Goal: Navigation & Orientation: Find specific page/section

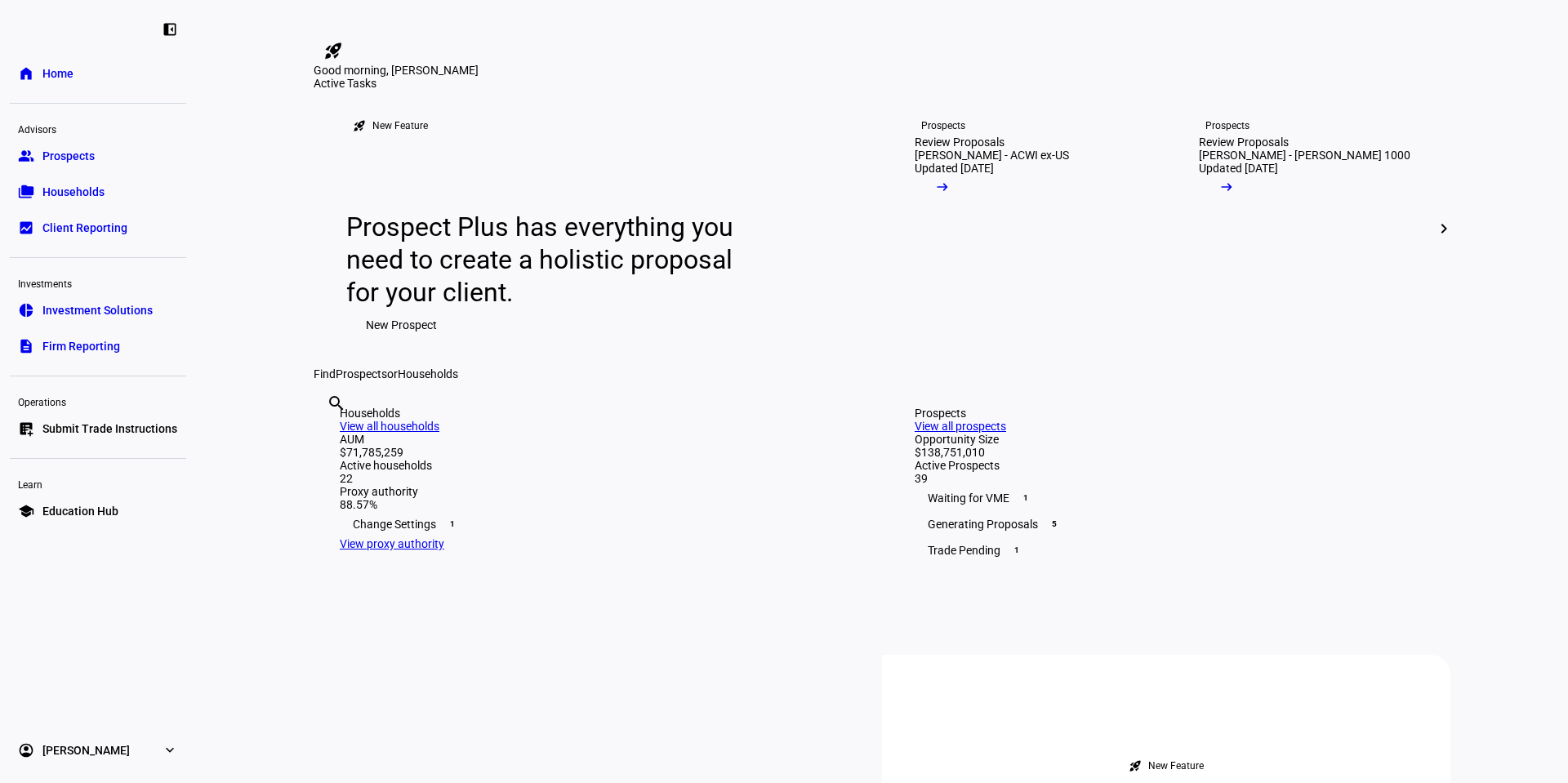
click at [124, 155] on link "group Prospects" at bounding box center [98, 156] width 177 height 33
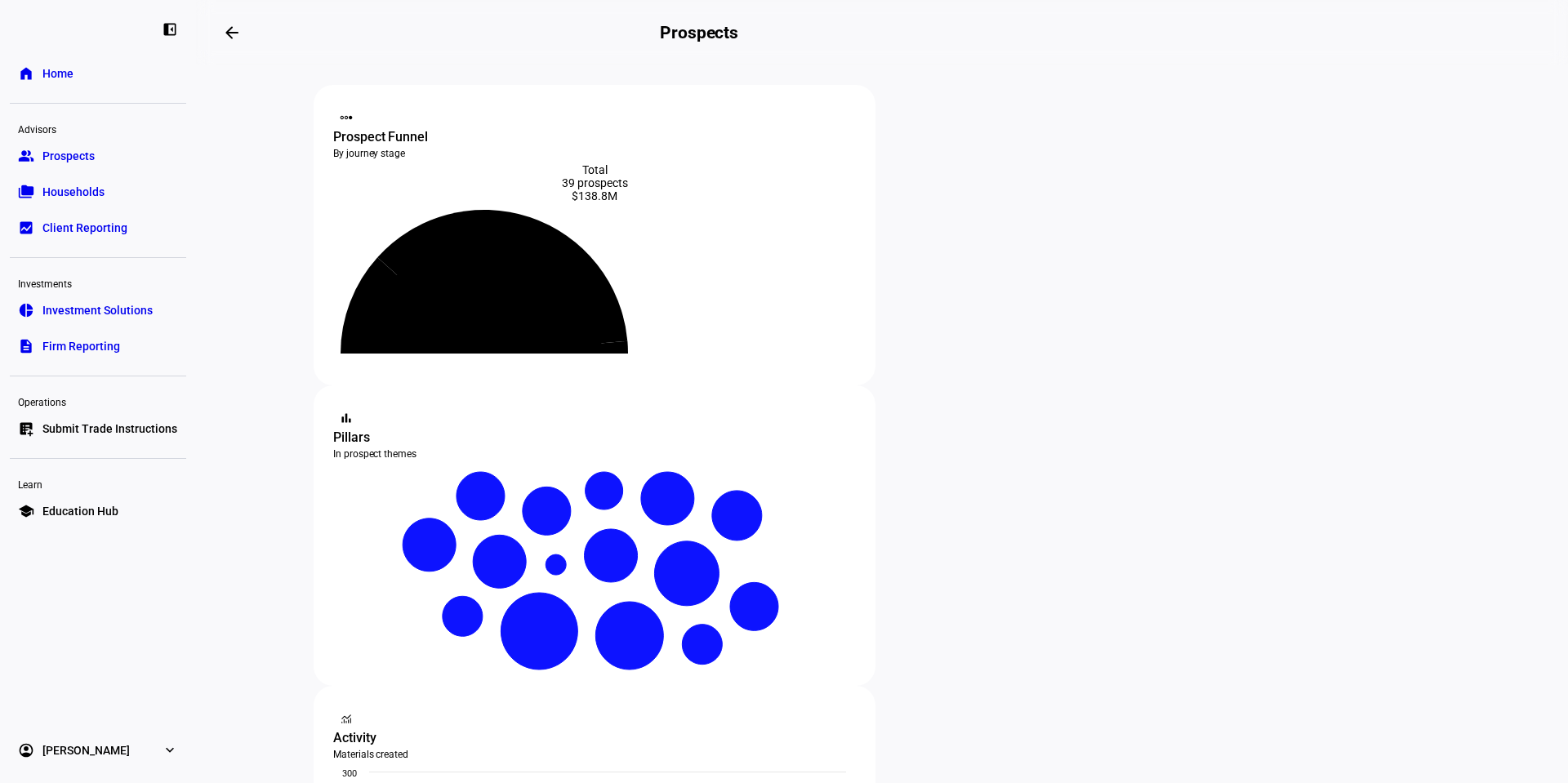
click at [98, 339] on span "Firm Reporting" at bounding box center [81, 346] width 77 height 16
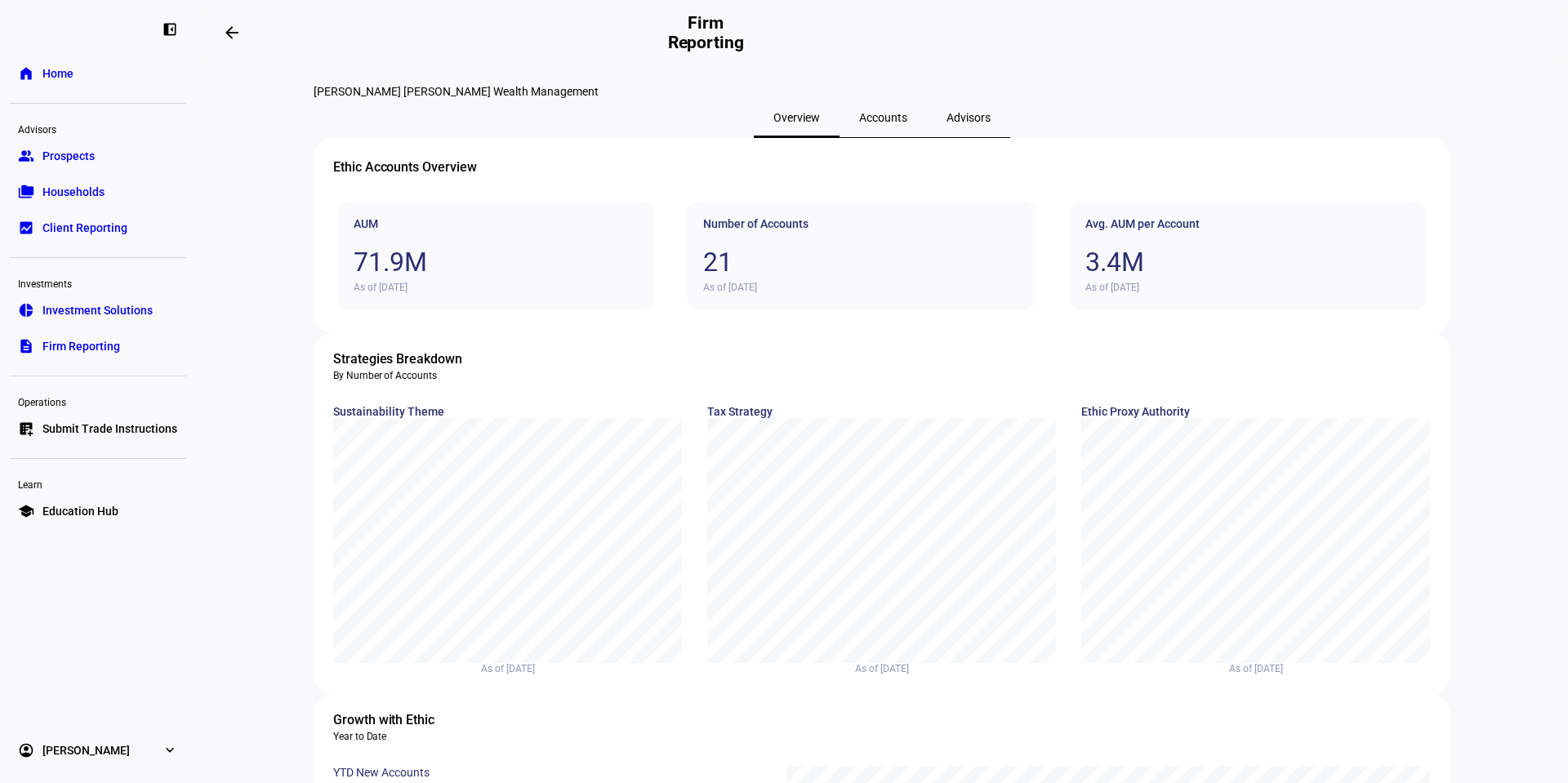
click at [91, 191] on span "Households" at bounding box center [73, 191] width 62 height 16
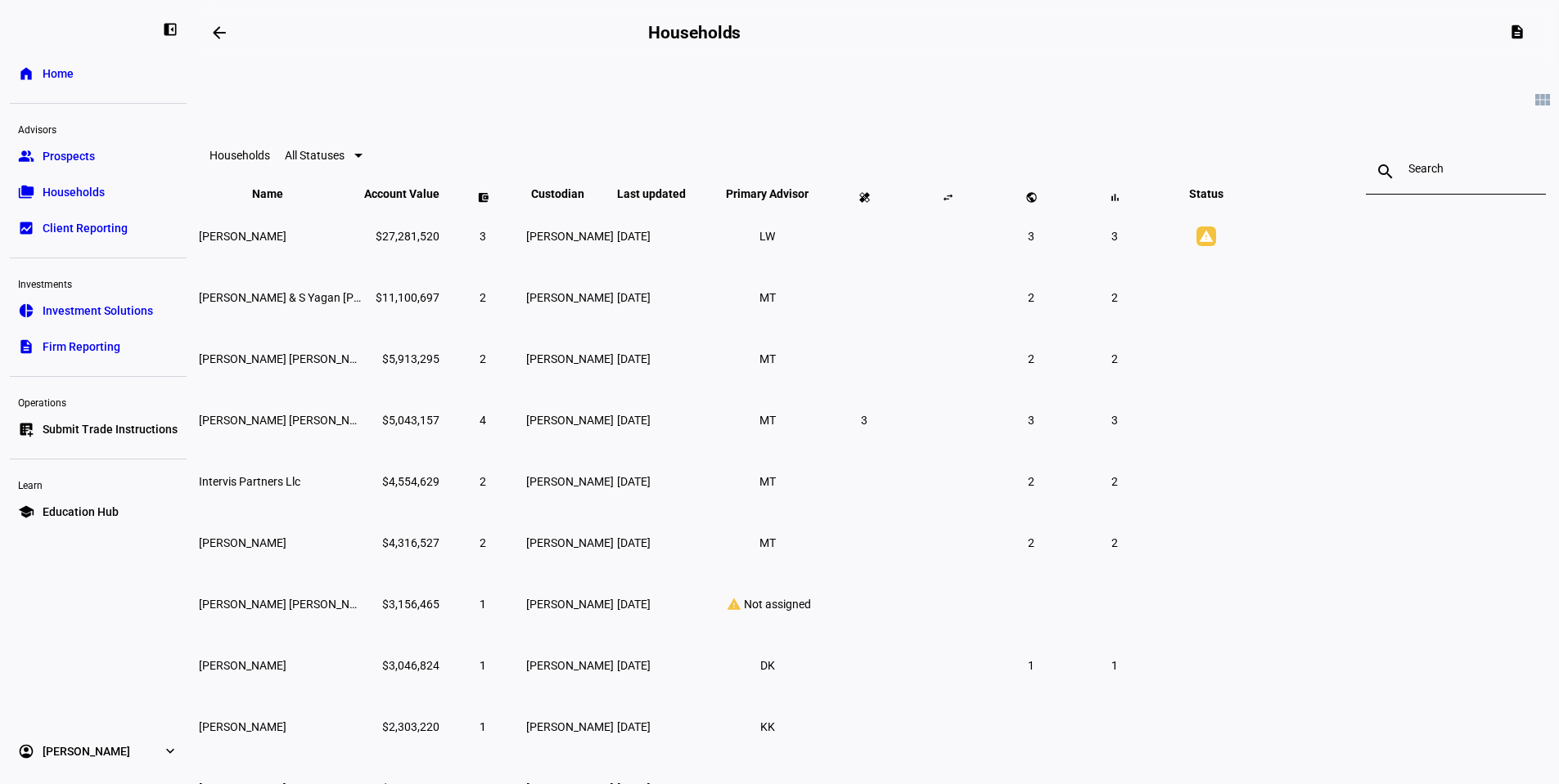
click at [96, 163] on link "group Prospects" at bounding box center [98, 156] width 177 height 33
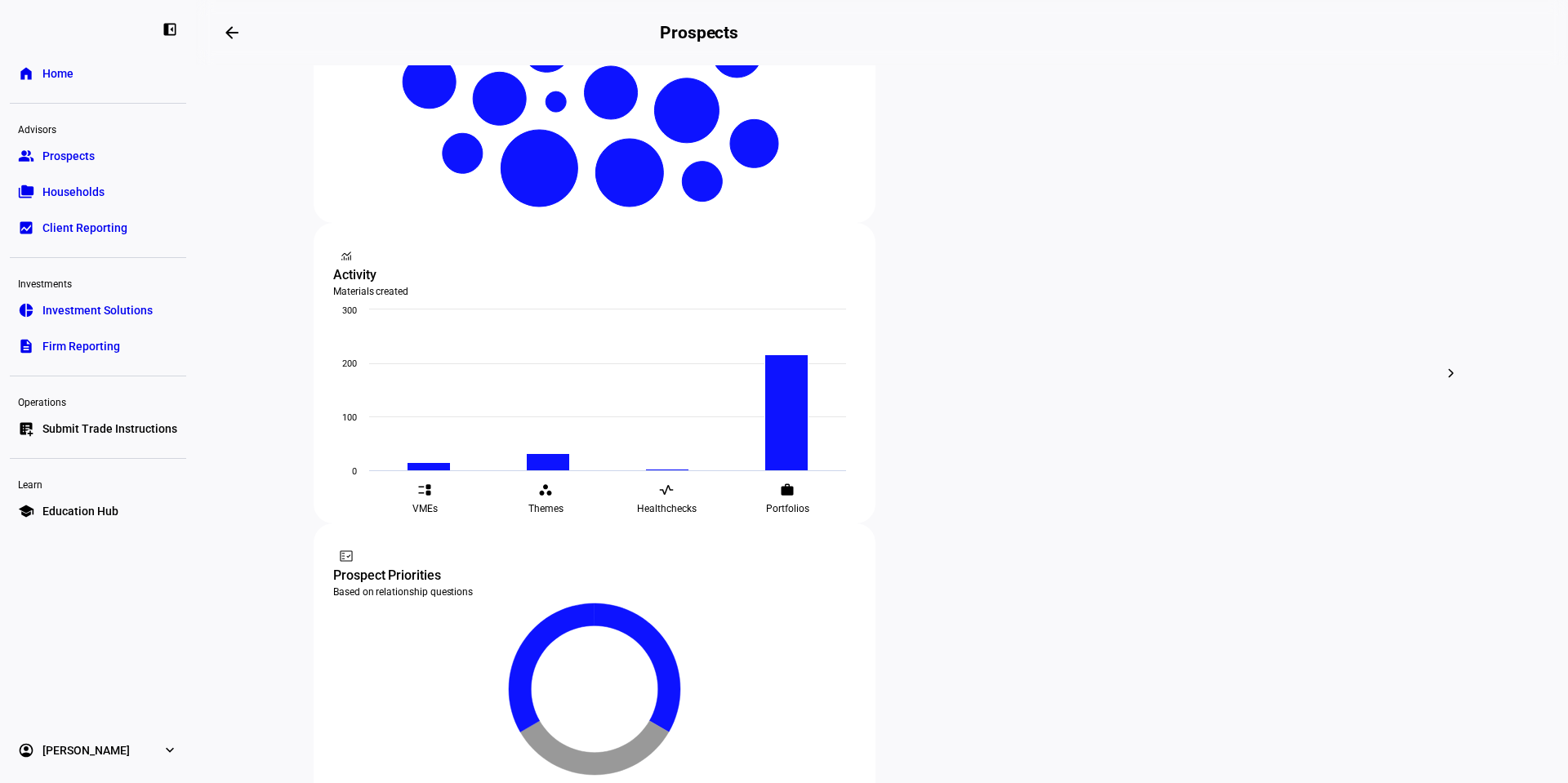
scroll to position [456, 0]
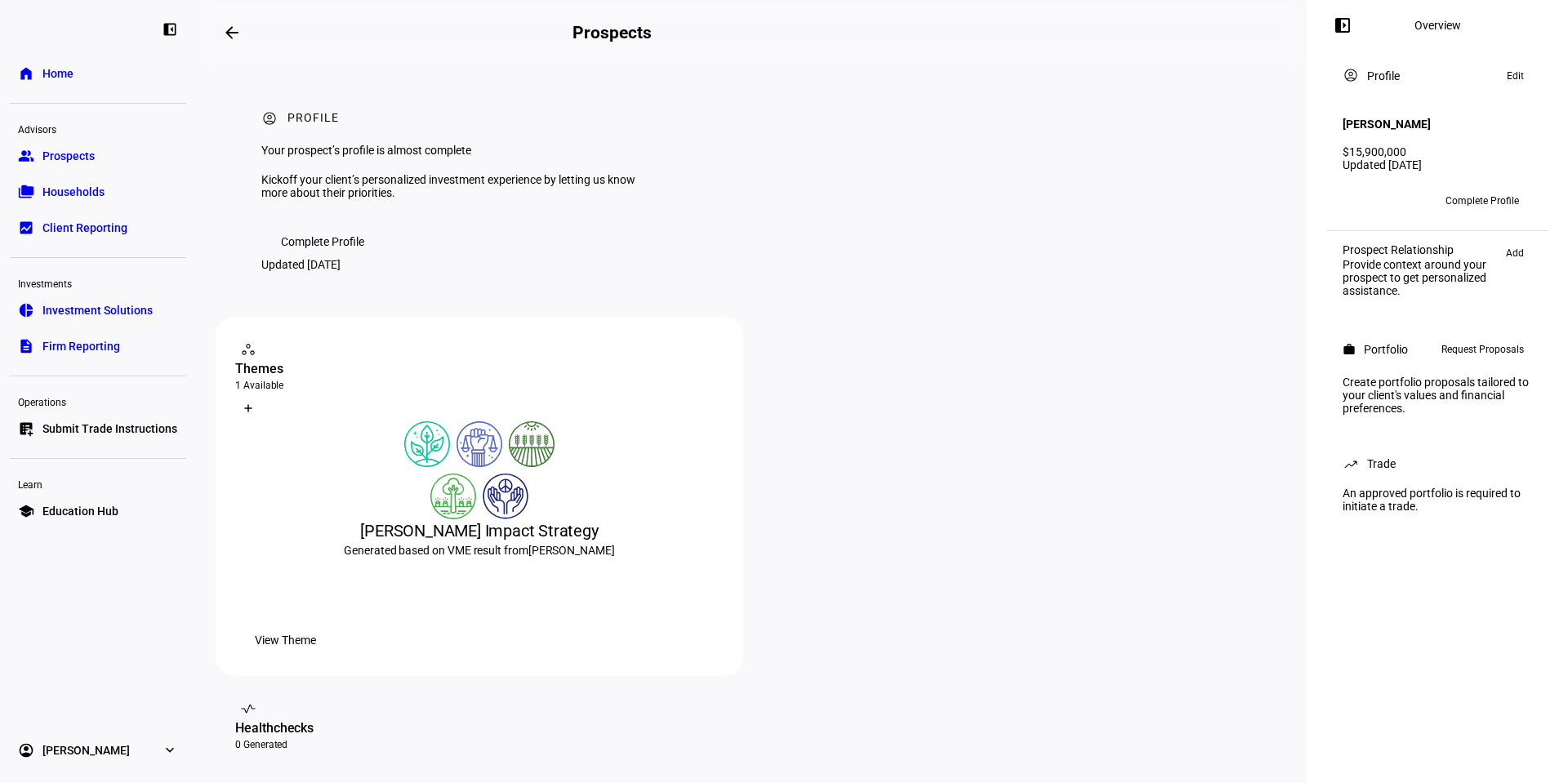
scroll to position [163, 0]
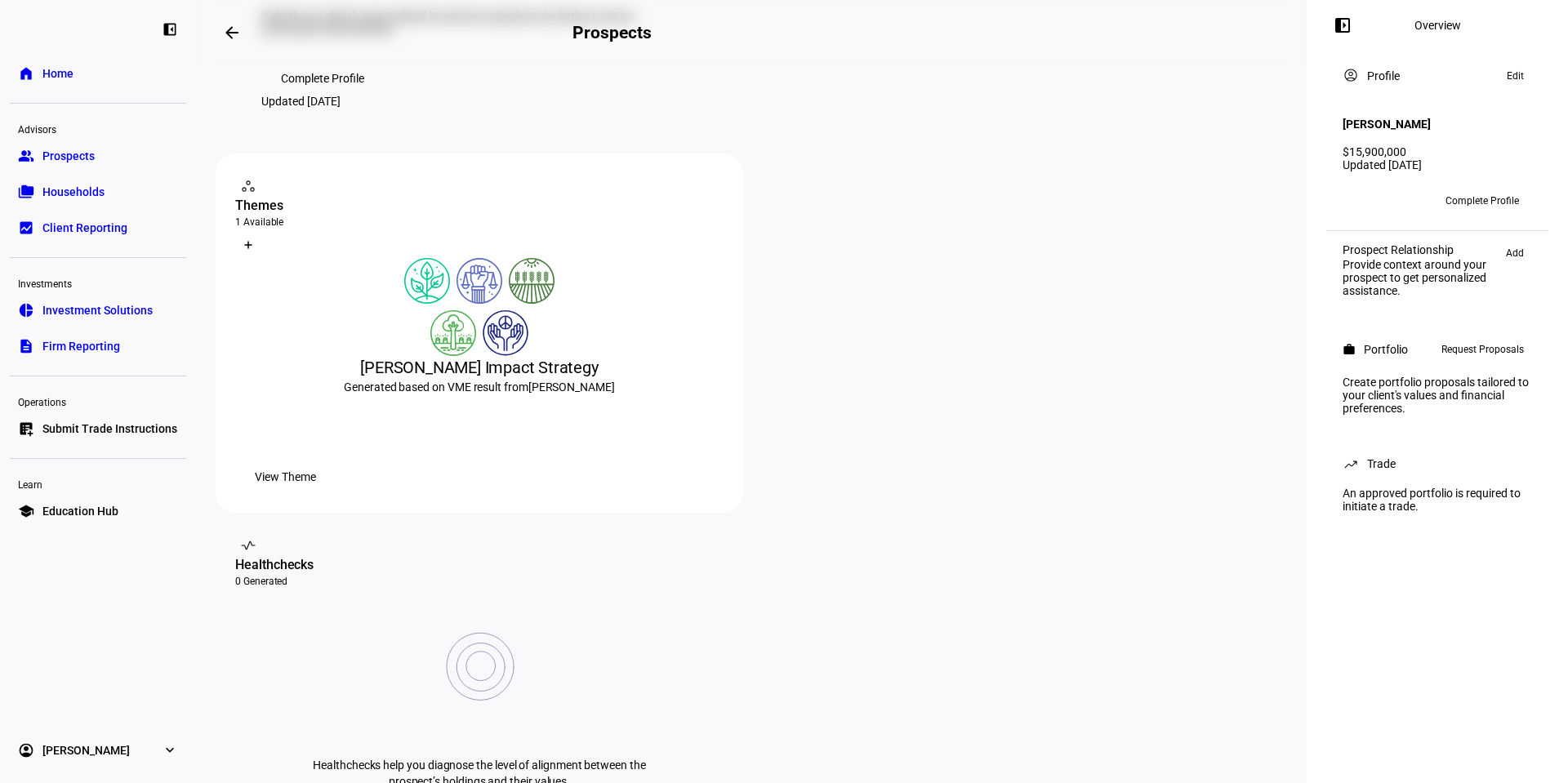
click at [336, 494] on span at bounding box center [285, 477] width 100 height 33
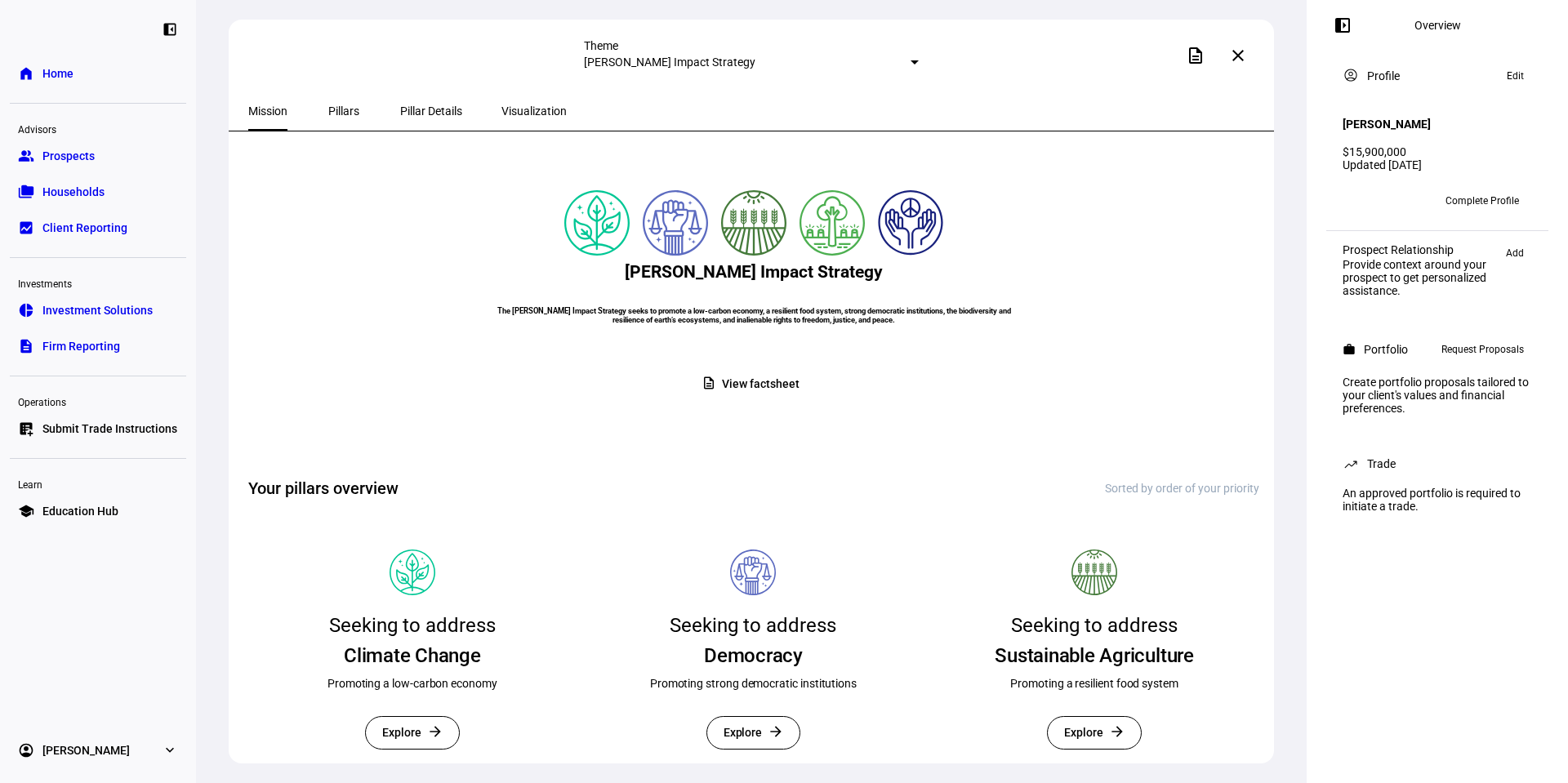
click at [1237, 59] on mat-icon "close" at bounding box center [1238, 55] width 20 height 20
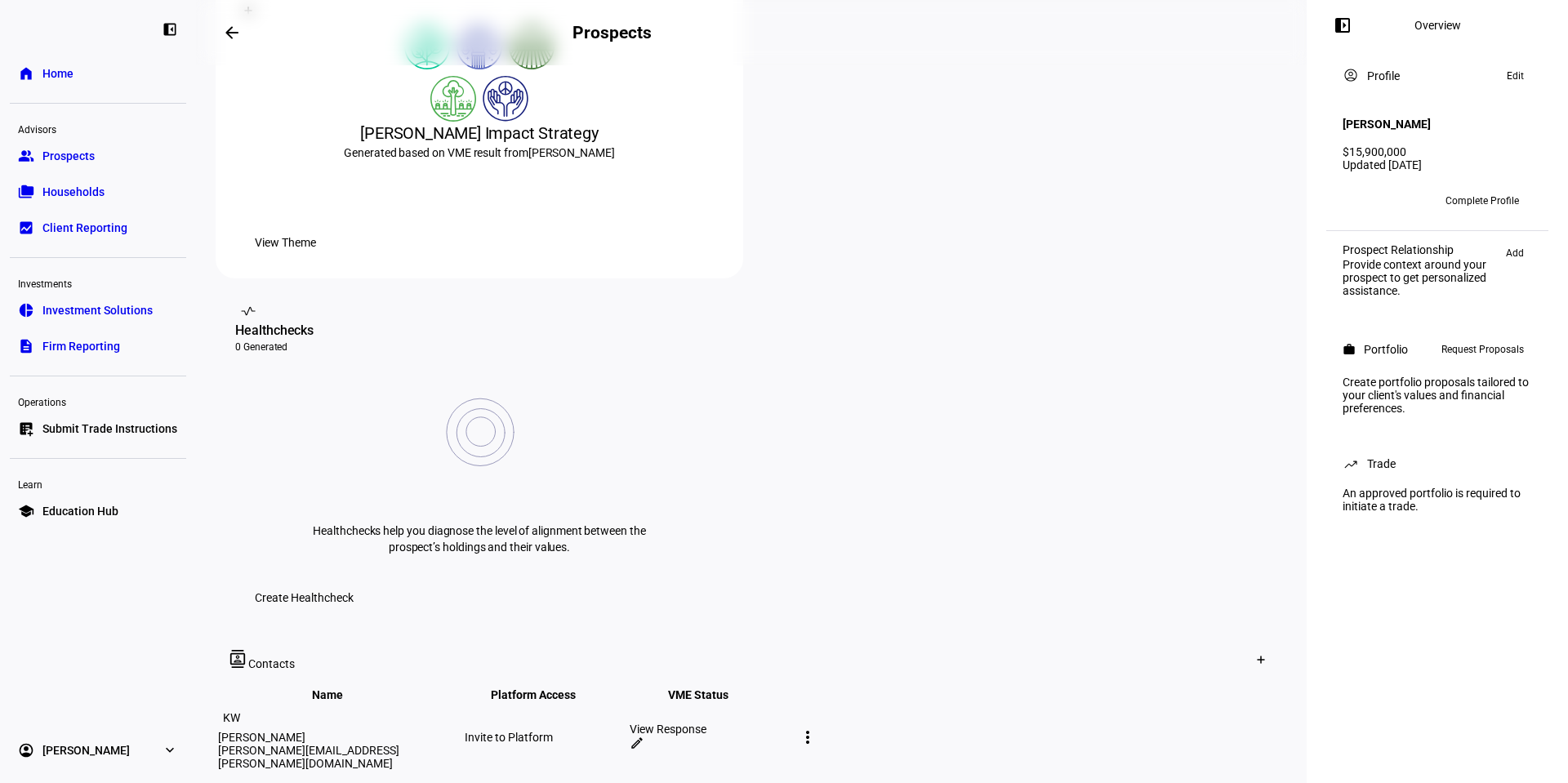
scroll to position [409, 0]
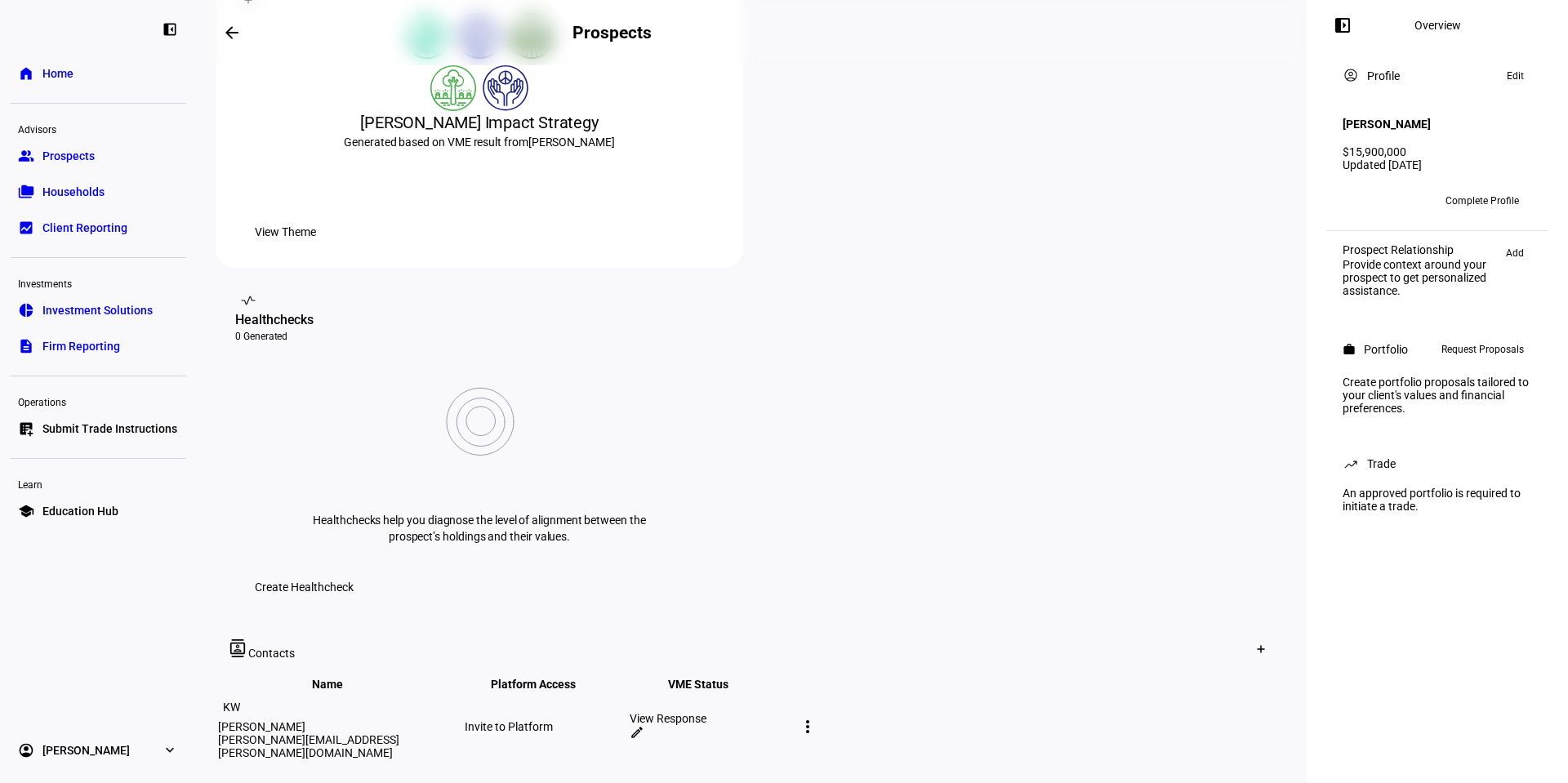
click at [791, 713] on div "View Response" at bounding box center [711, 719] width 161 height 13
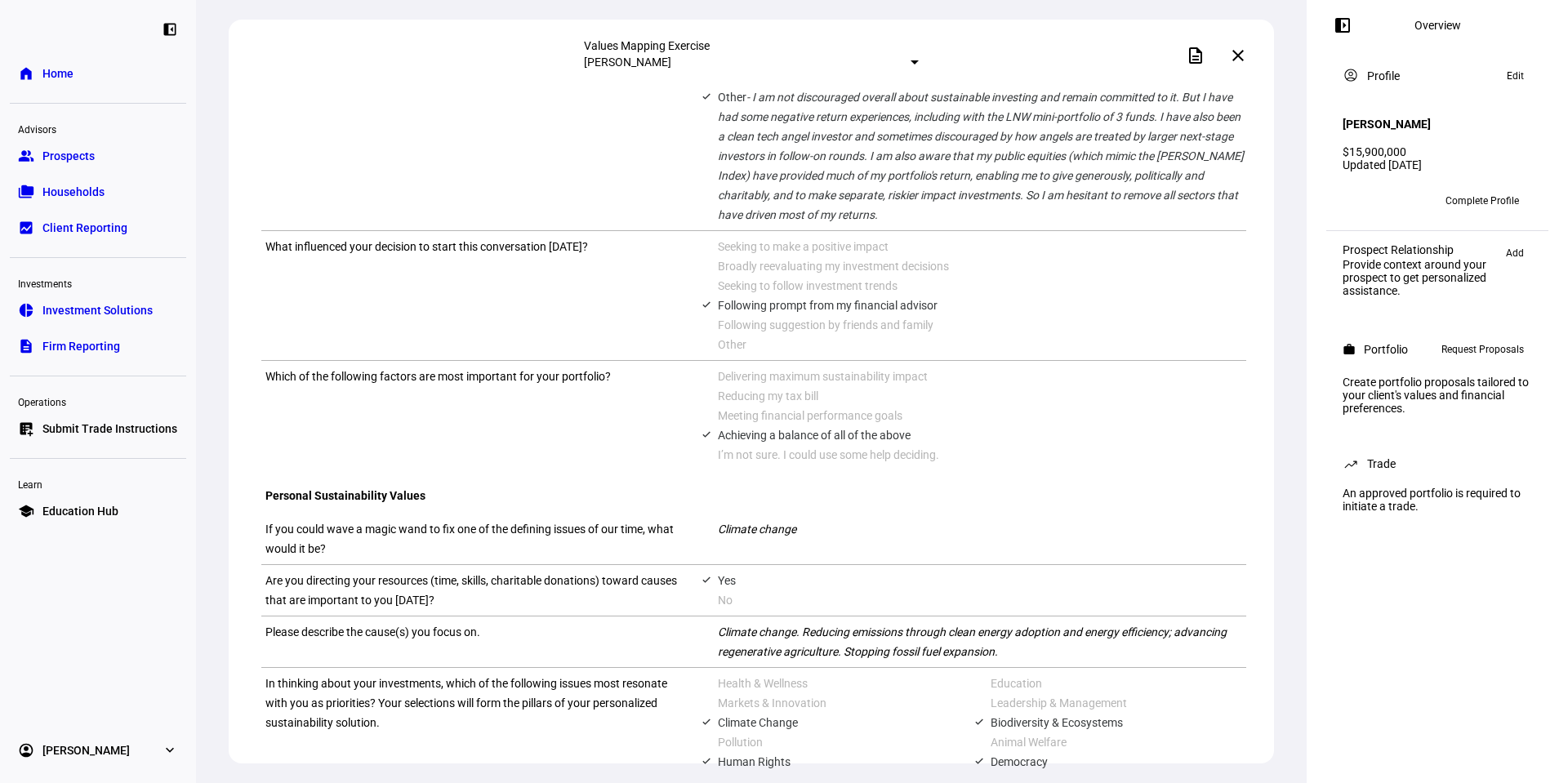
scroll to position [757, 0]
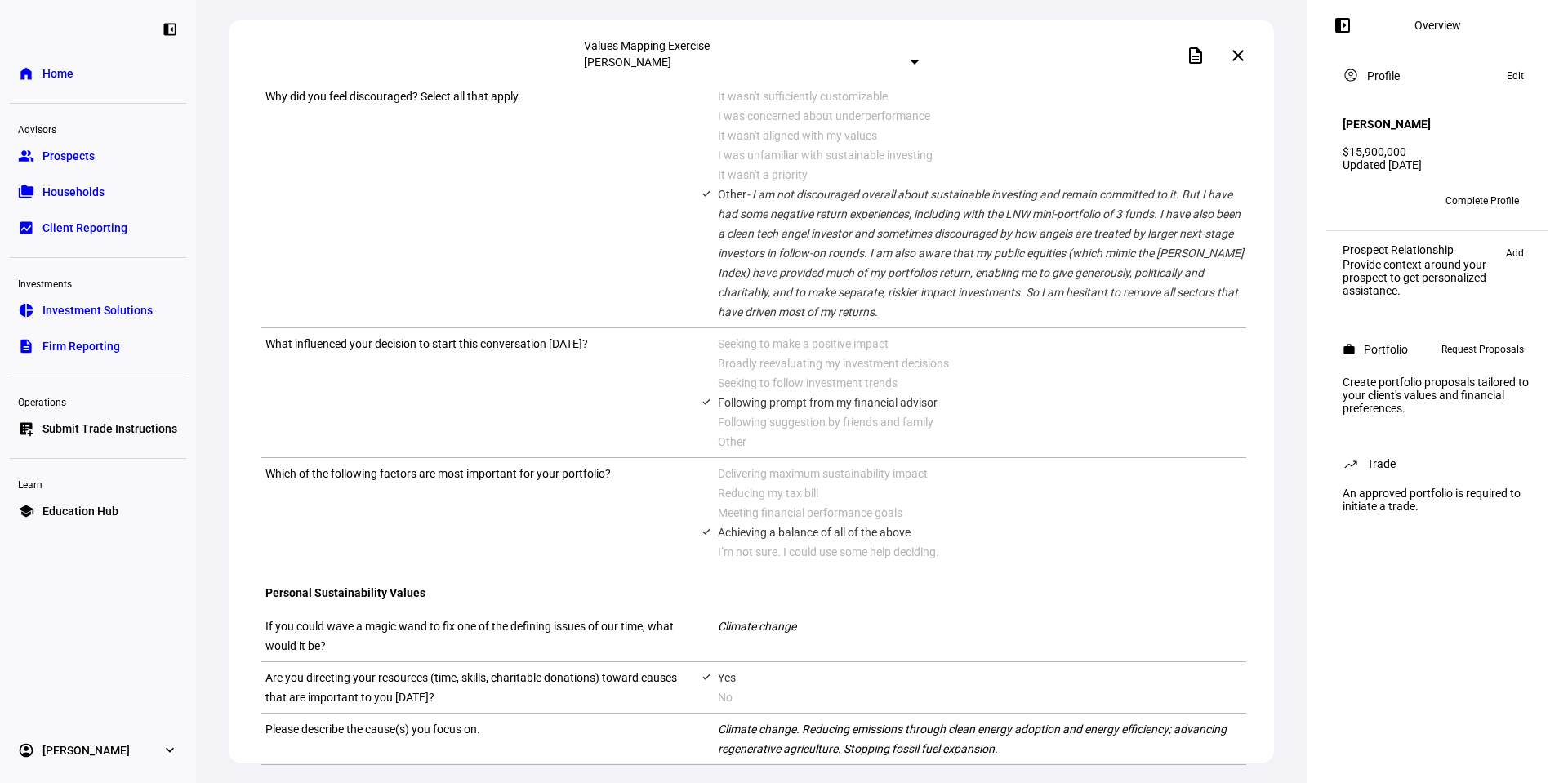
click at [1233, 54] on span at bounding box center [1238, 56] width 39 height 39
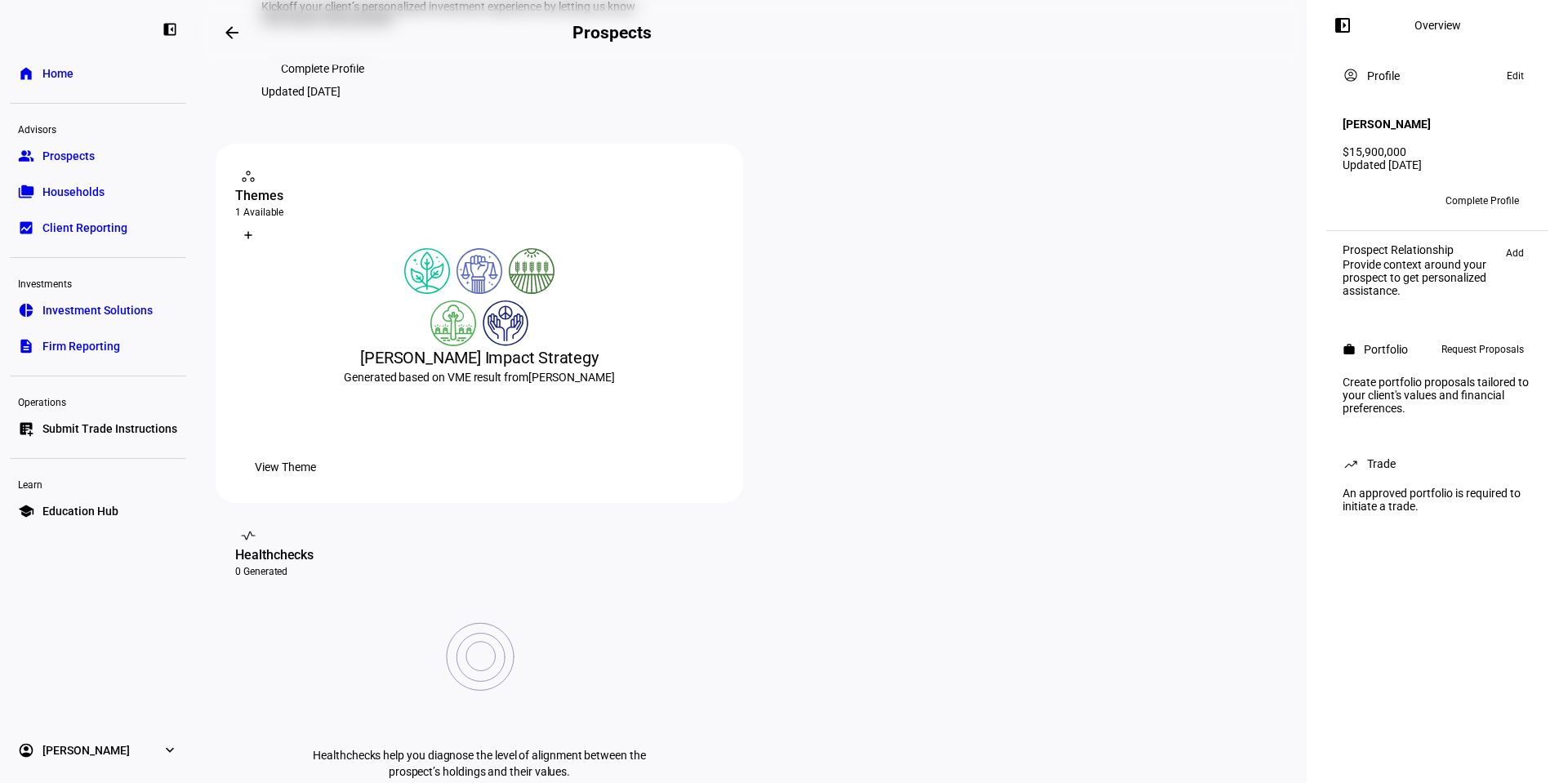
scroll to position [163, 0]
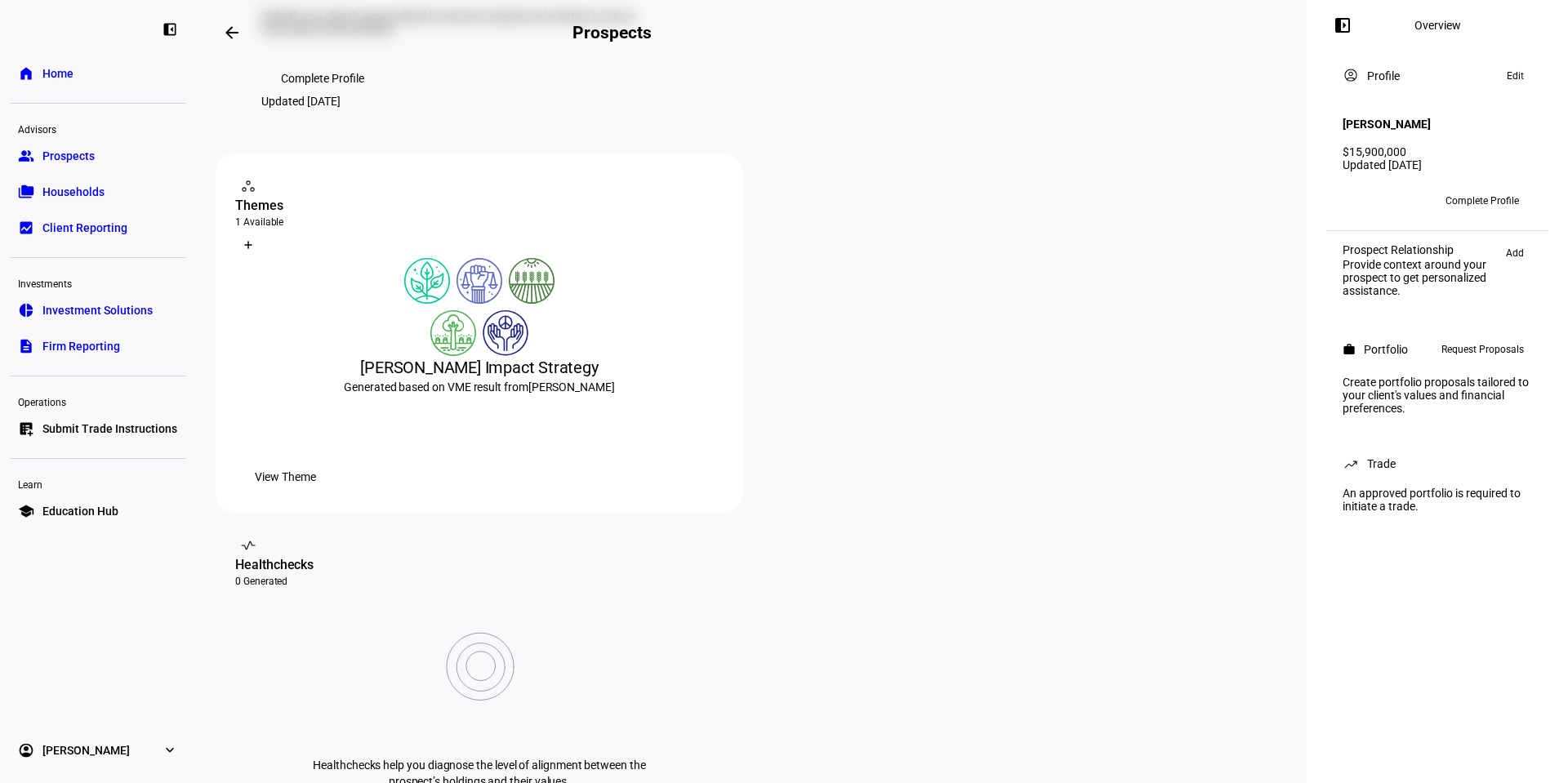
click at [245, 43] on span at bounding box center [232, 33] width 39 height 39
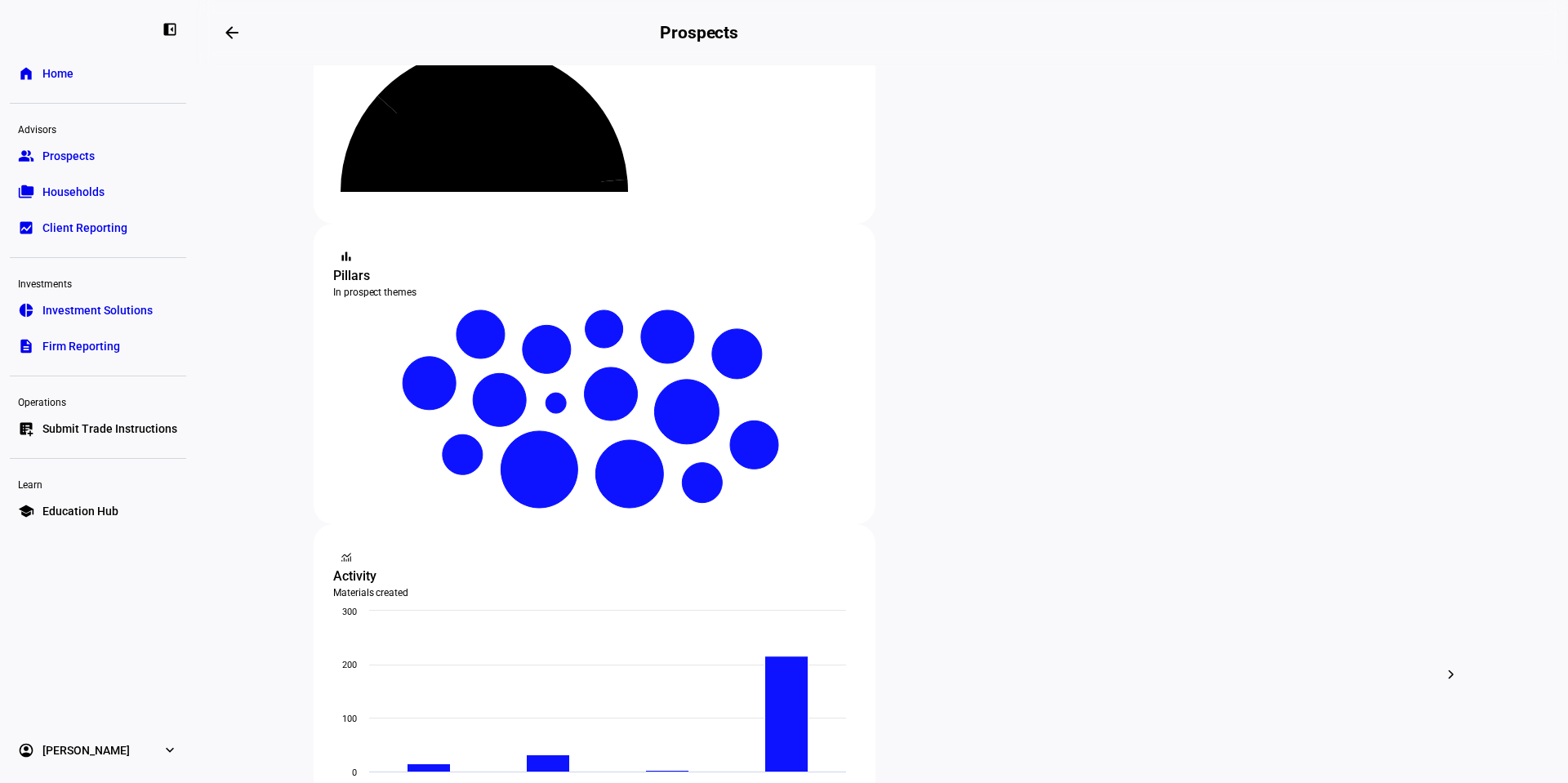
scroll to position [163, 0]
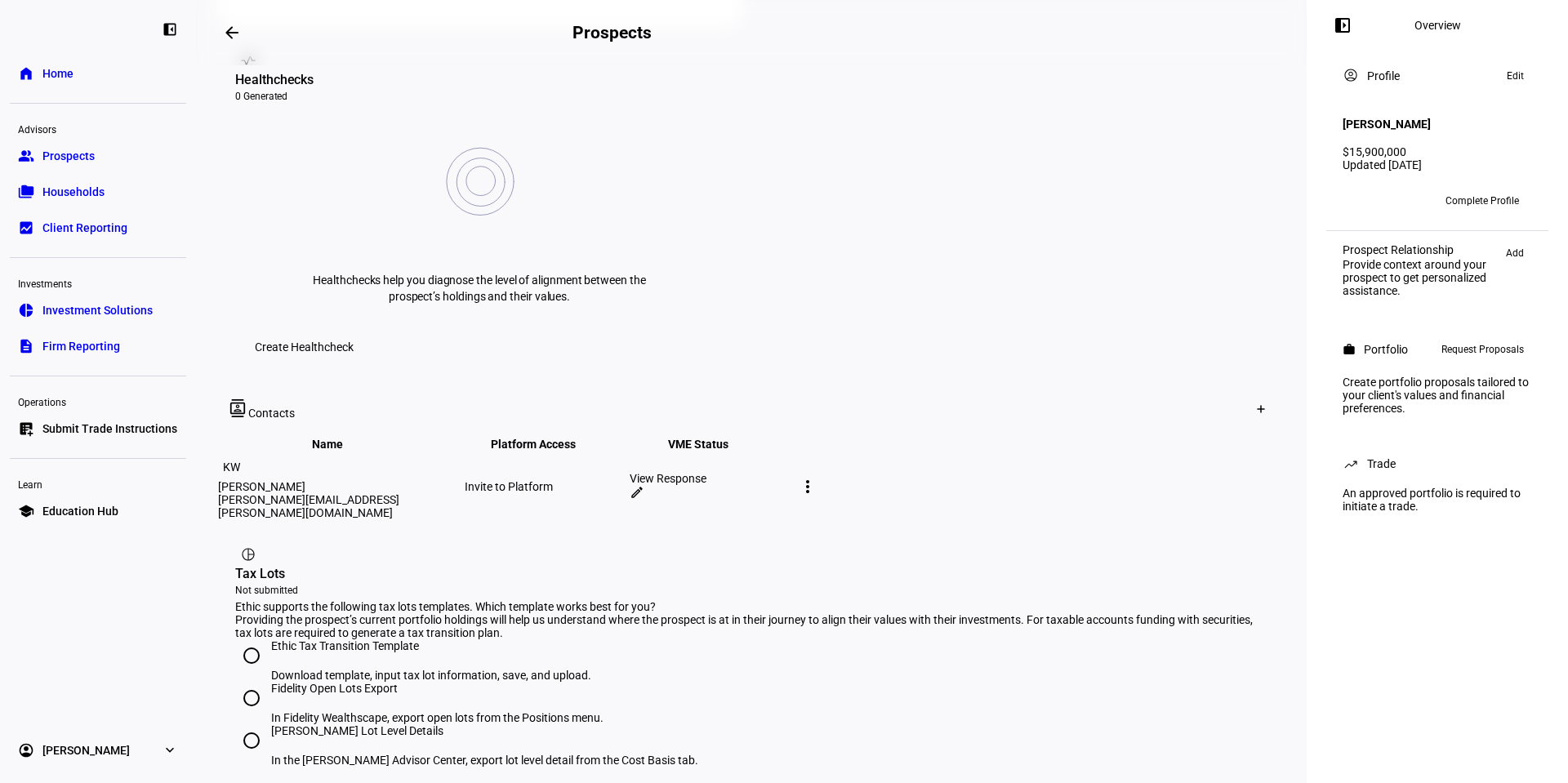
scroll to position [747, 0]
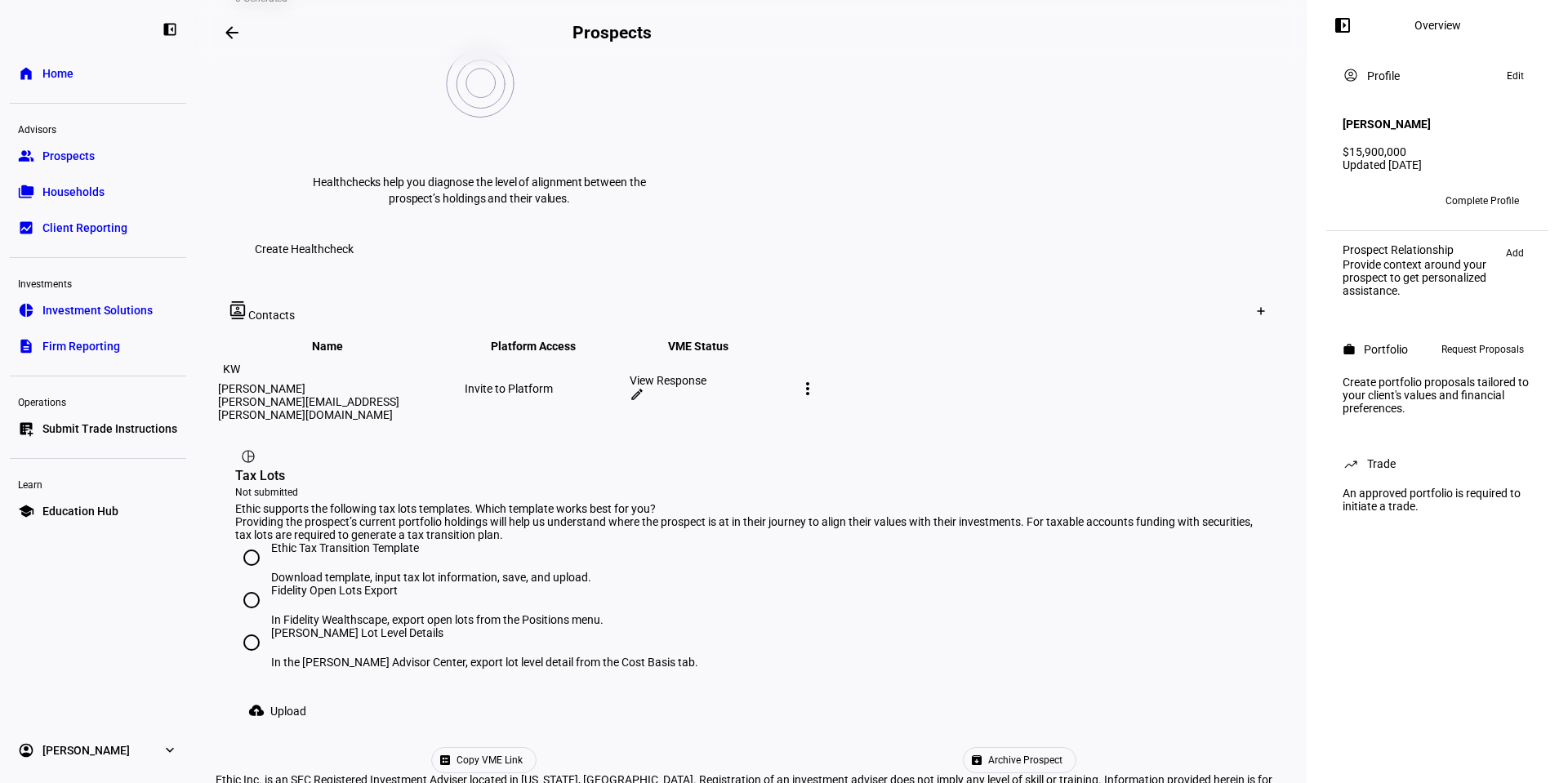
click at [791, 374] on div "View Response" at bounding box center [711, 380] width 161 height 13
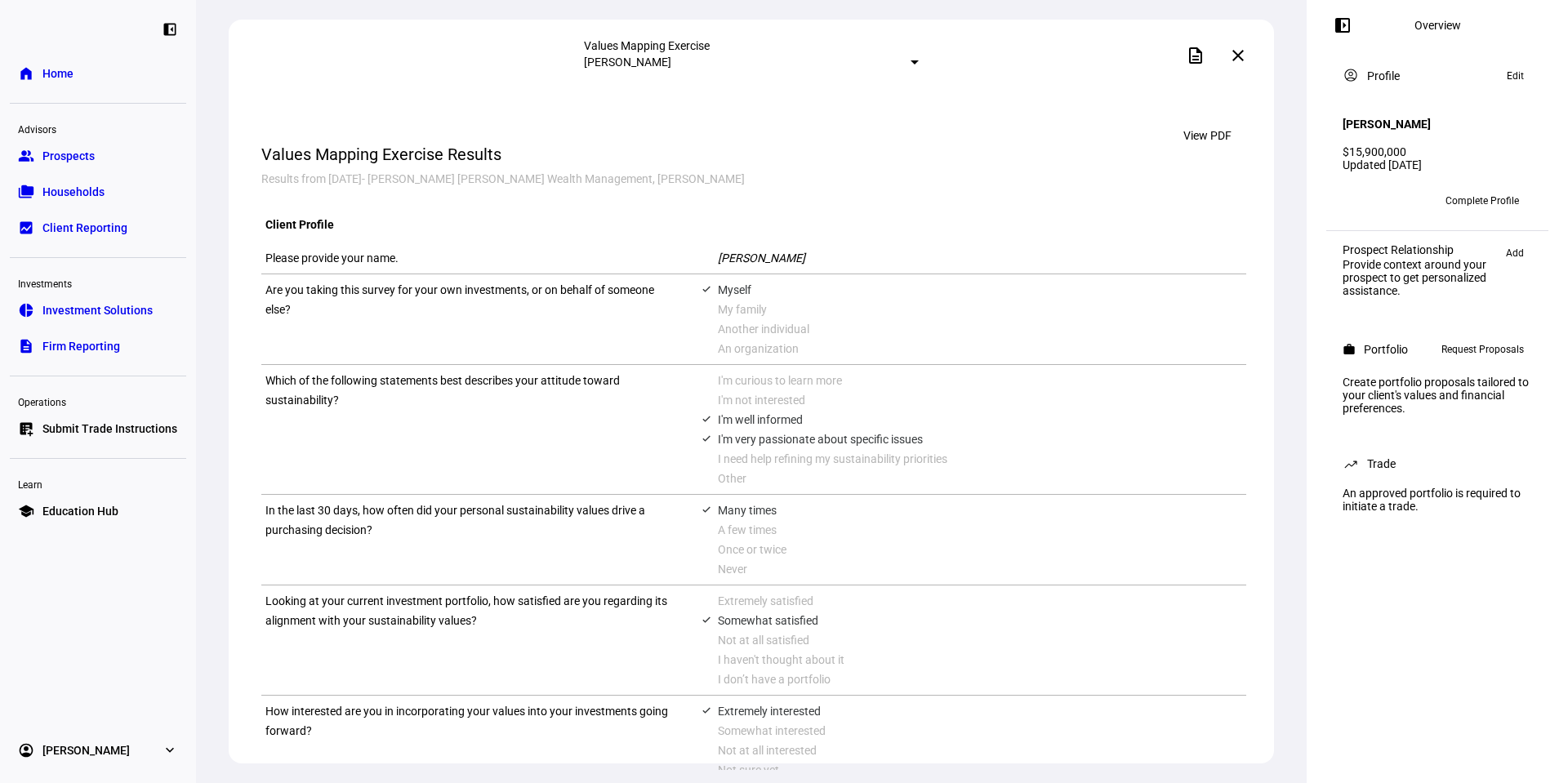
click at [140, 158] on link "group Prospects" at bounding box center [98, 156] width 177 height 33
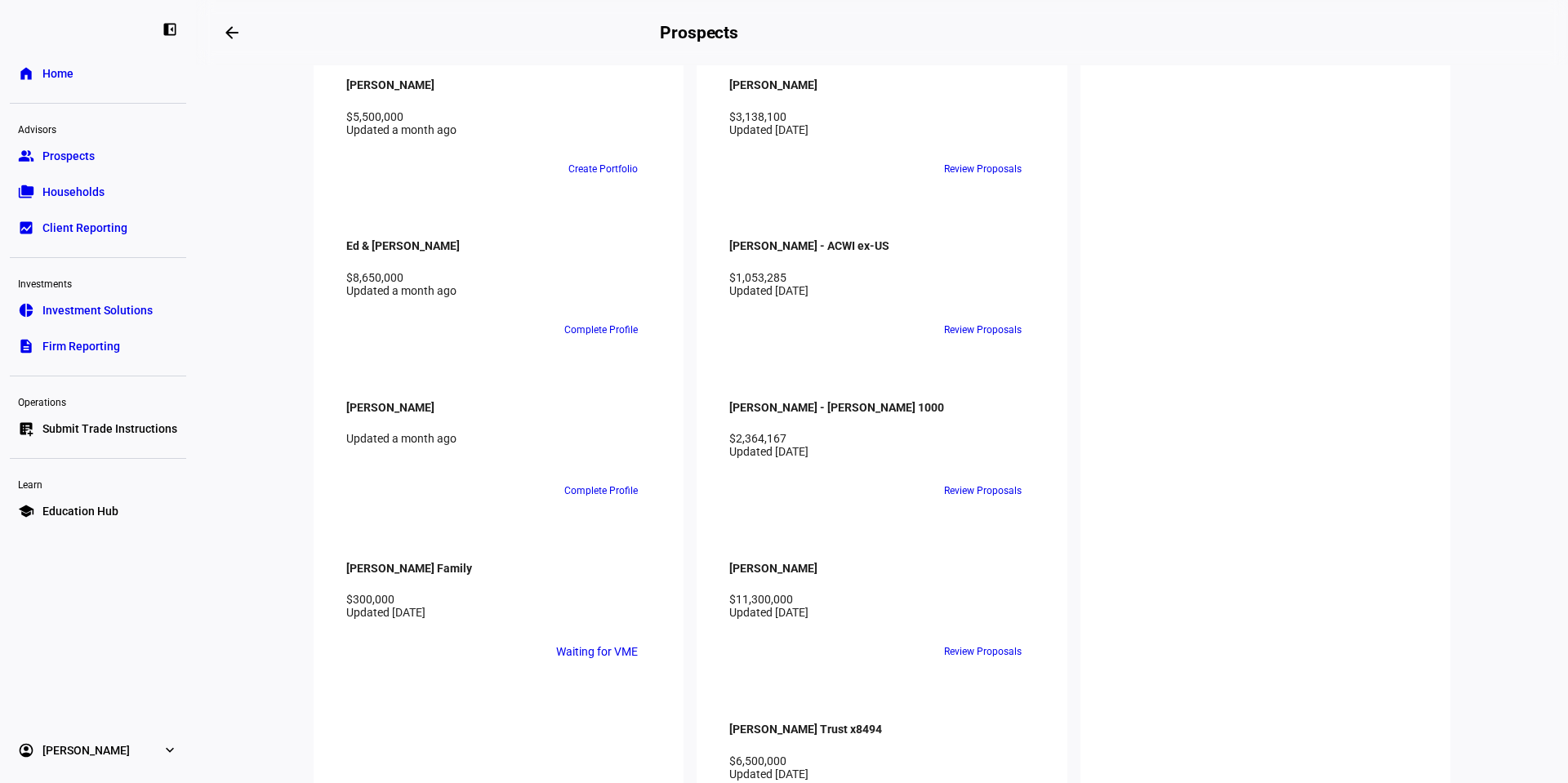
scroll to position [2533, 0]
click at [127, 349] on link "description Firm Reporting" at bounding box center [98, 346] width 177 height 33
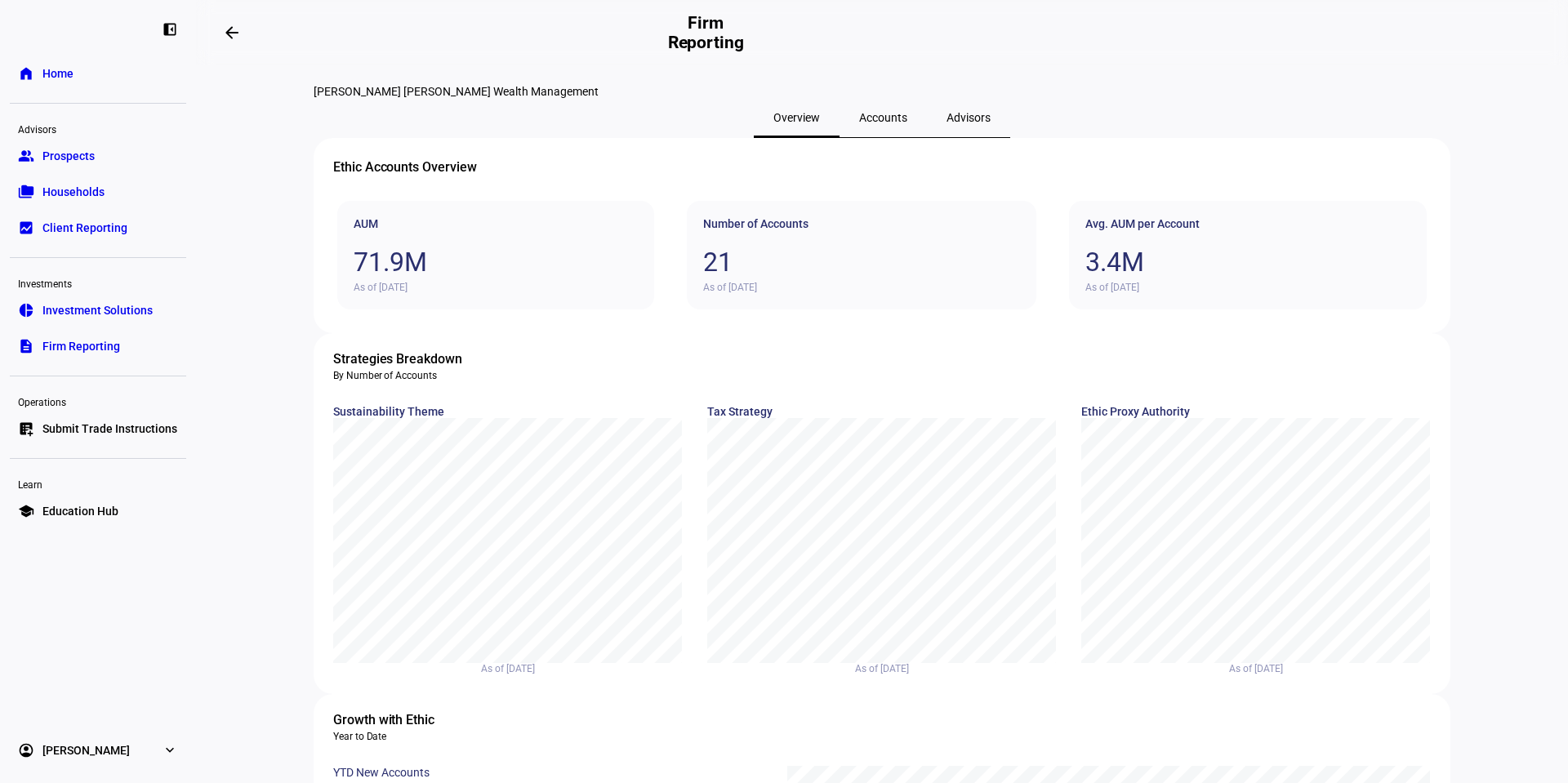
click at [91, 153] on span "Prospects" at bounding box center [68, 155] width 52 height 16
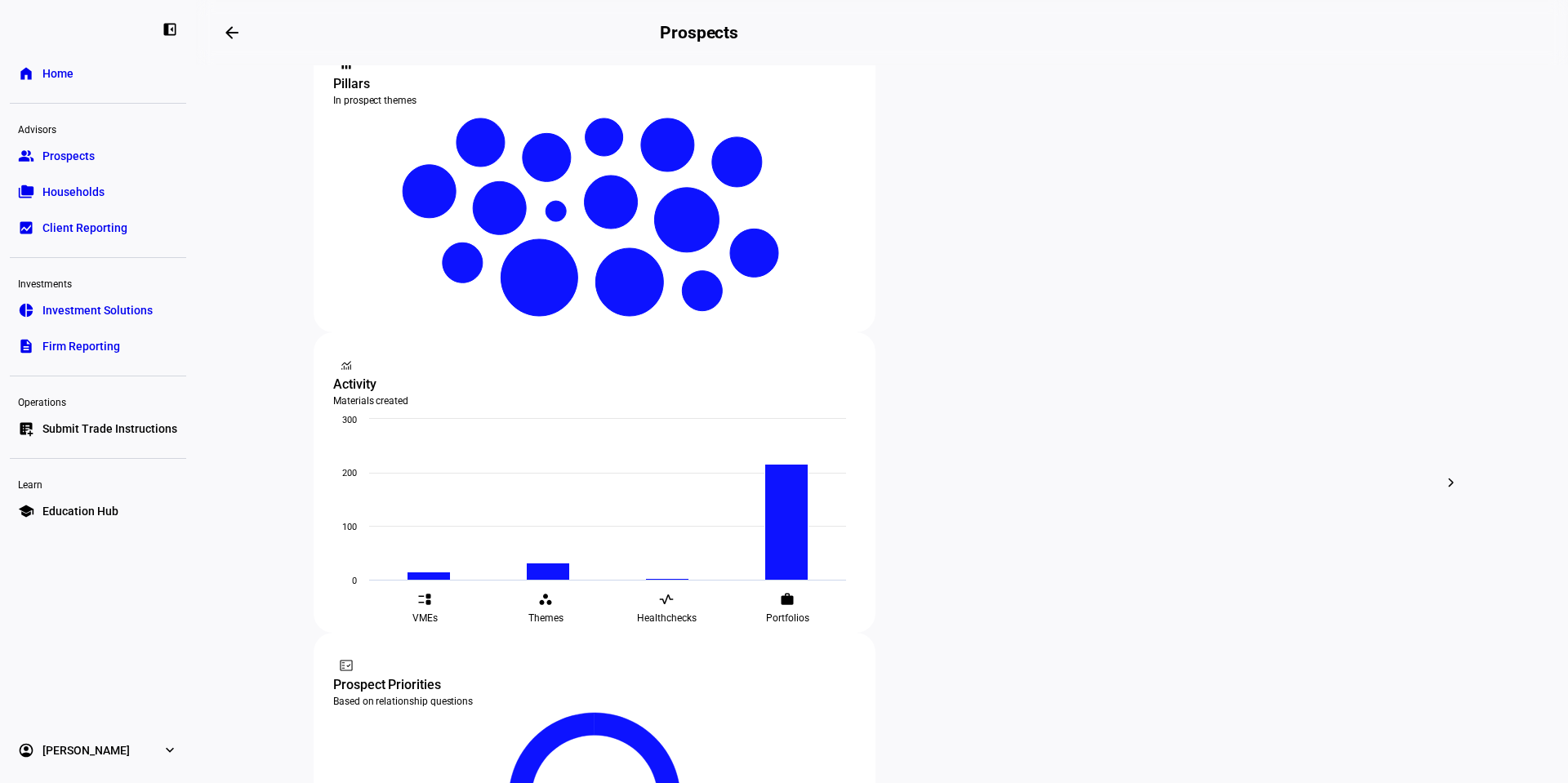
scroll to position [409, 0]
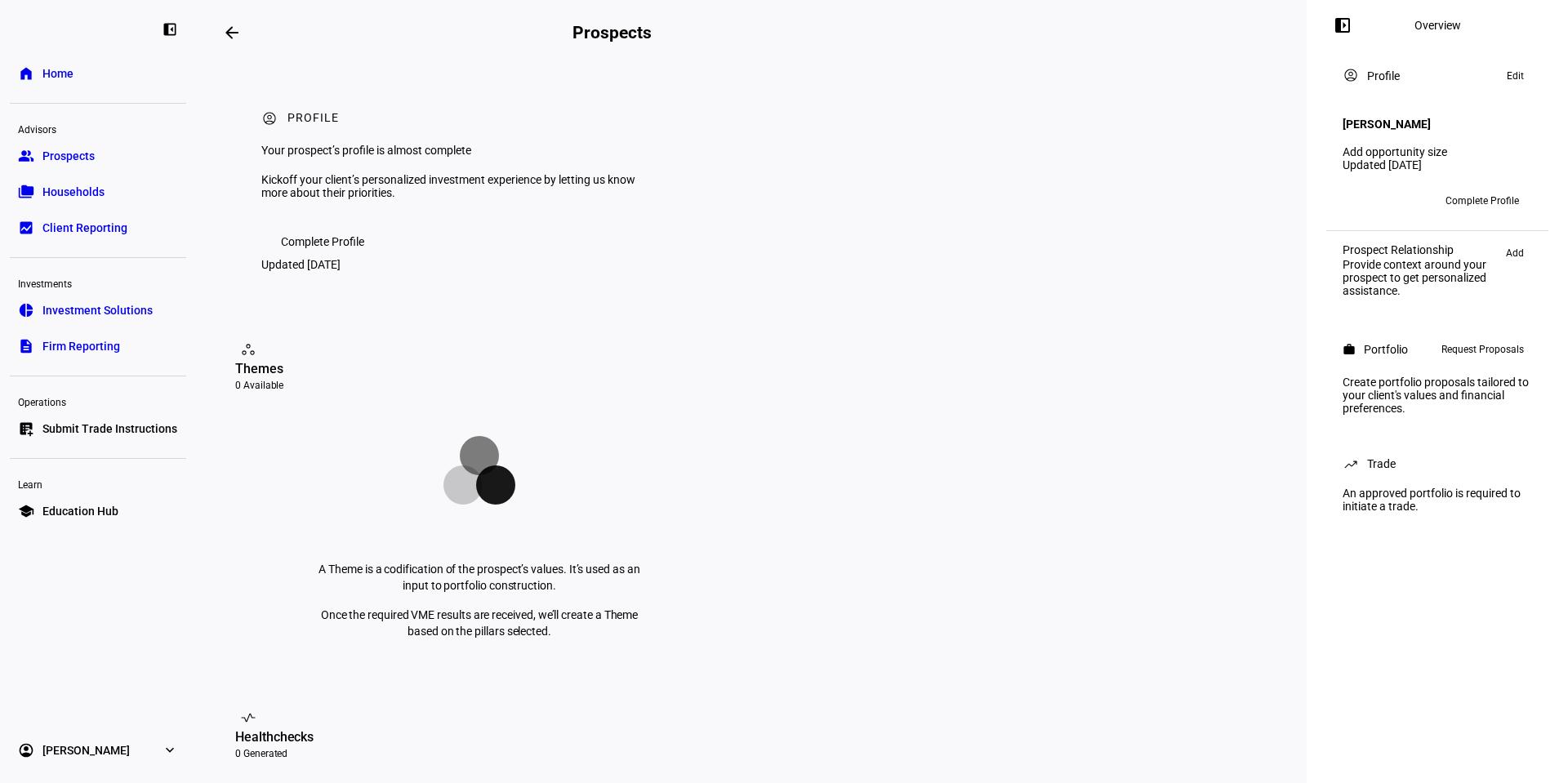
click at [244, 39] on span at bounding box center [232, 33] width 39 height 39
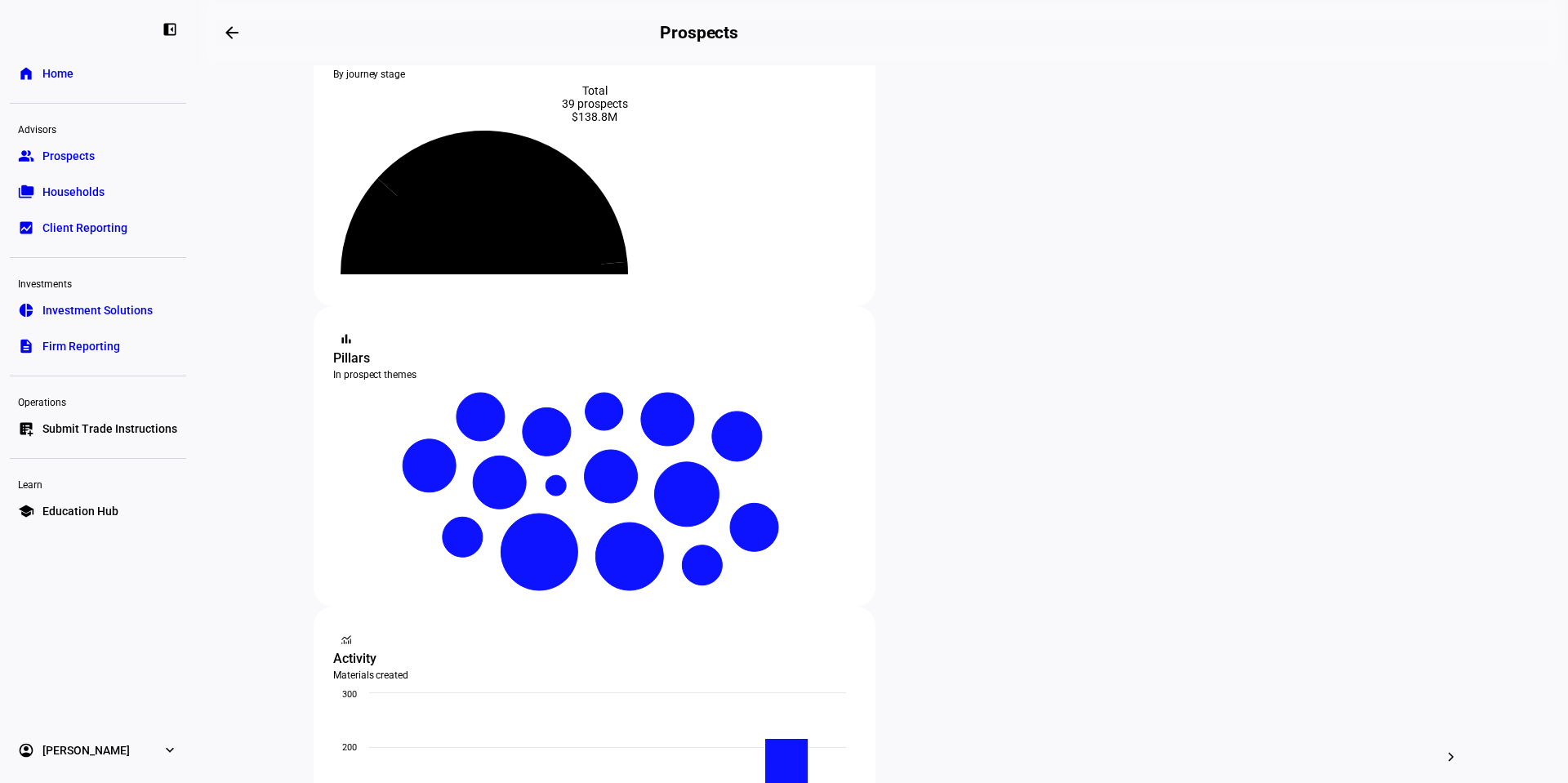
scroll to position [245, 0]
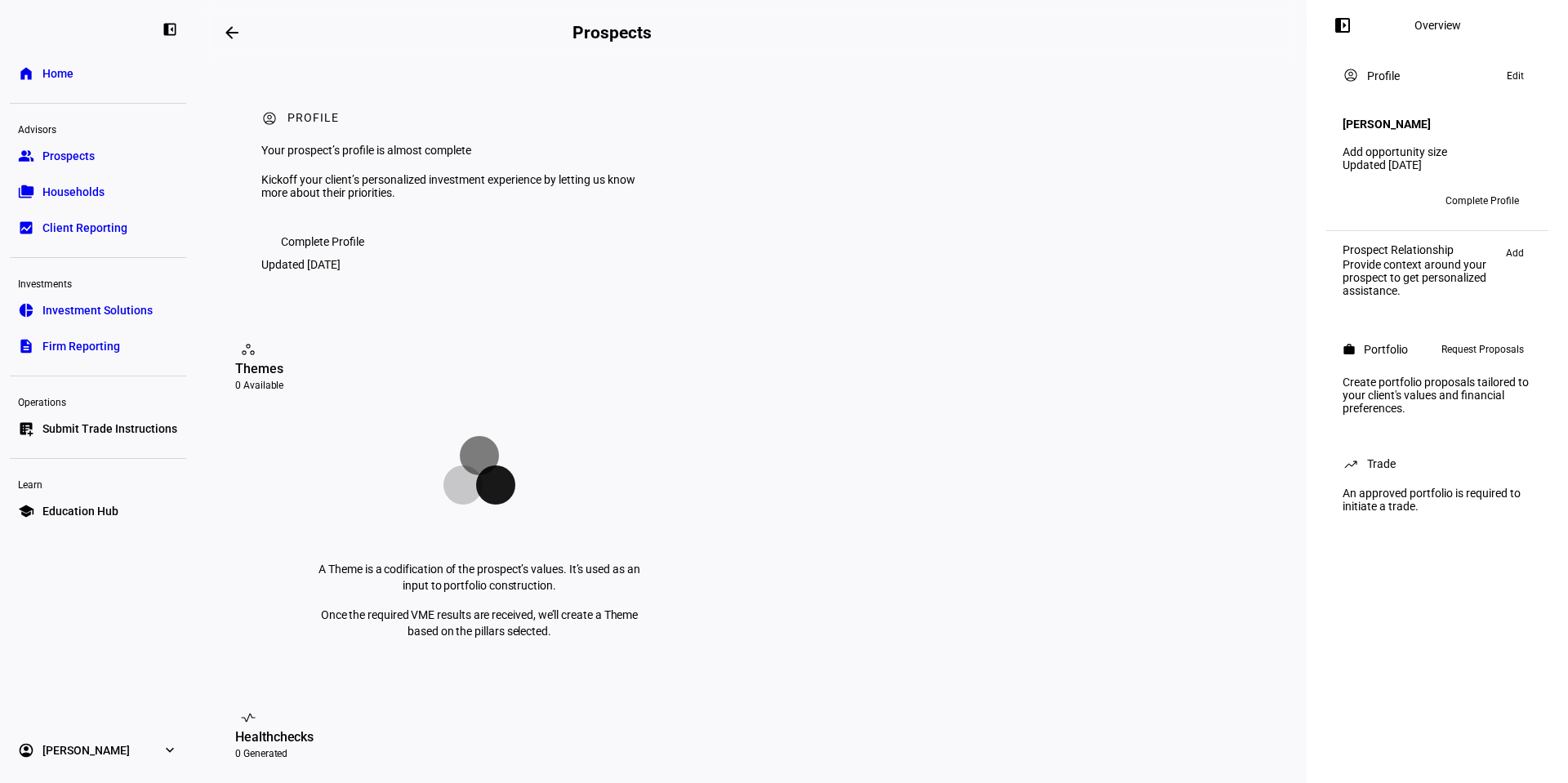
click at [233, 33] on mat-icon "arrow_backwards" at bounding box center [232, 33] width 20 height 20
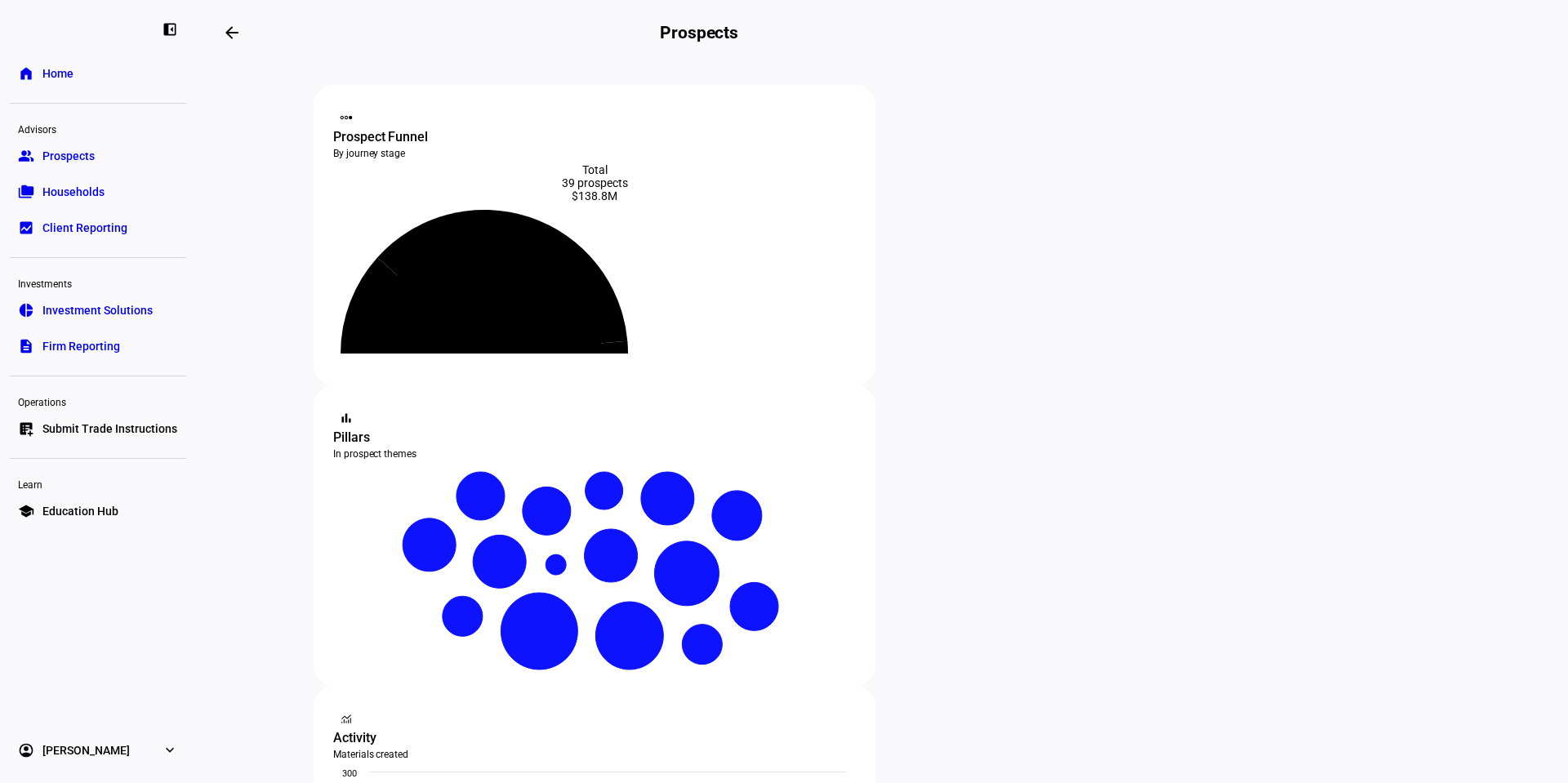
click at [117, 337] on link "description Firm Reporting" at bounding box center [98, 346] width 177 height 33
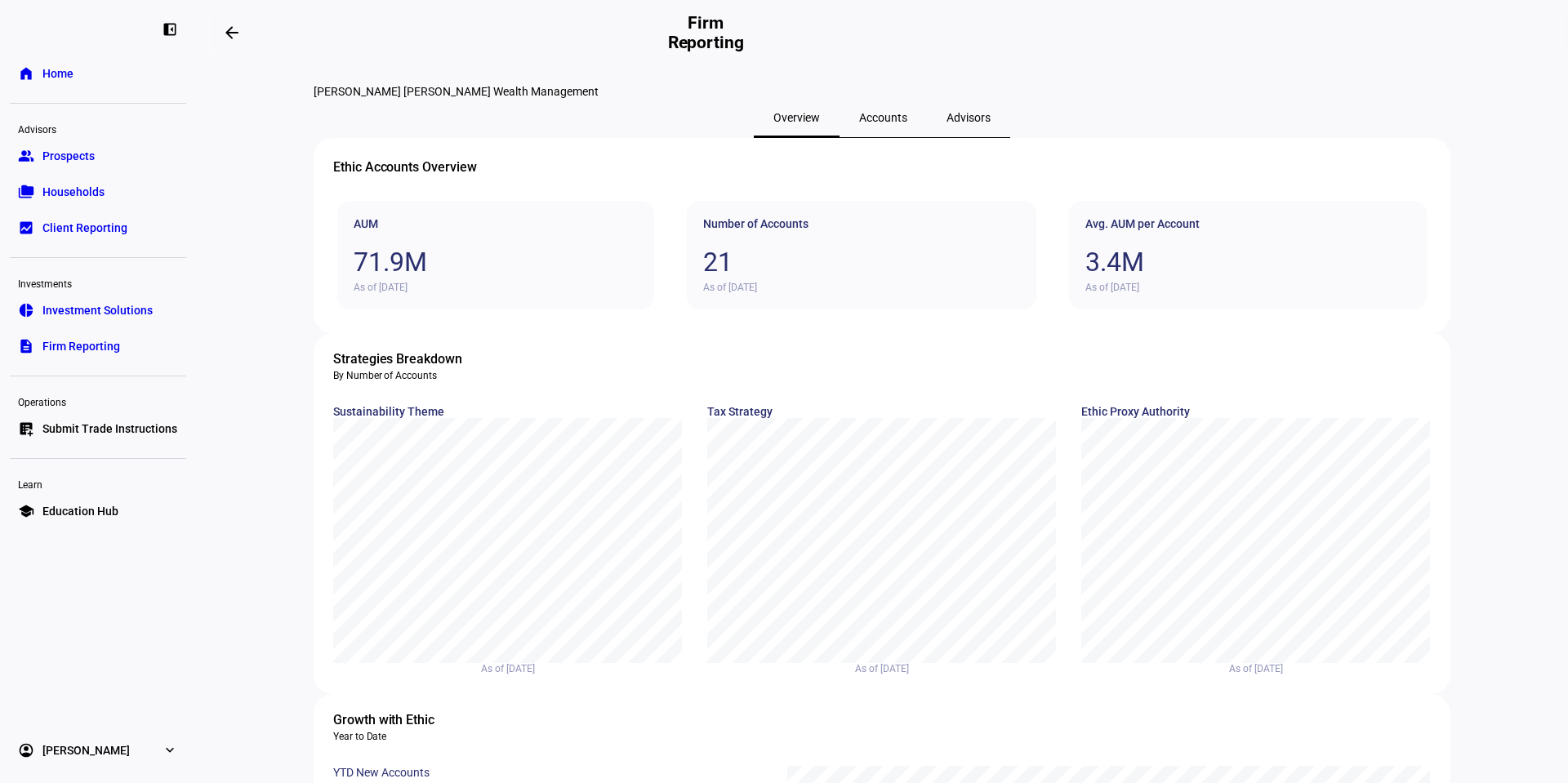
scroll to position [327, 0]
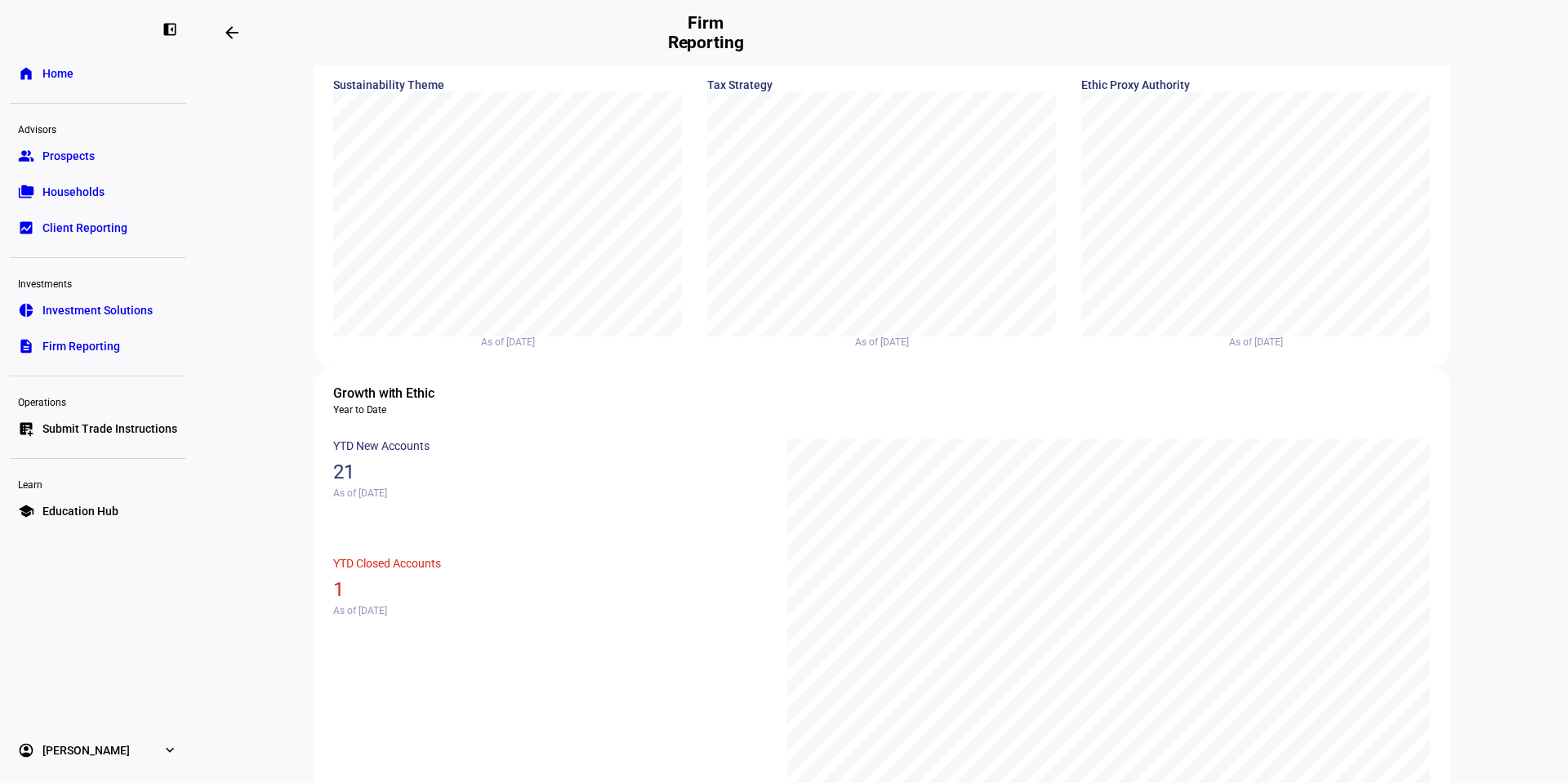
click at [130, 154] on link "group Prospects" at bounding box center [98, 156] width 177 height 33
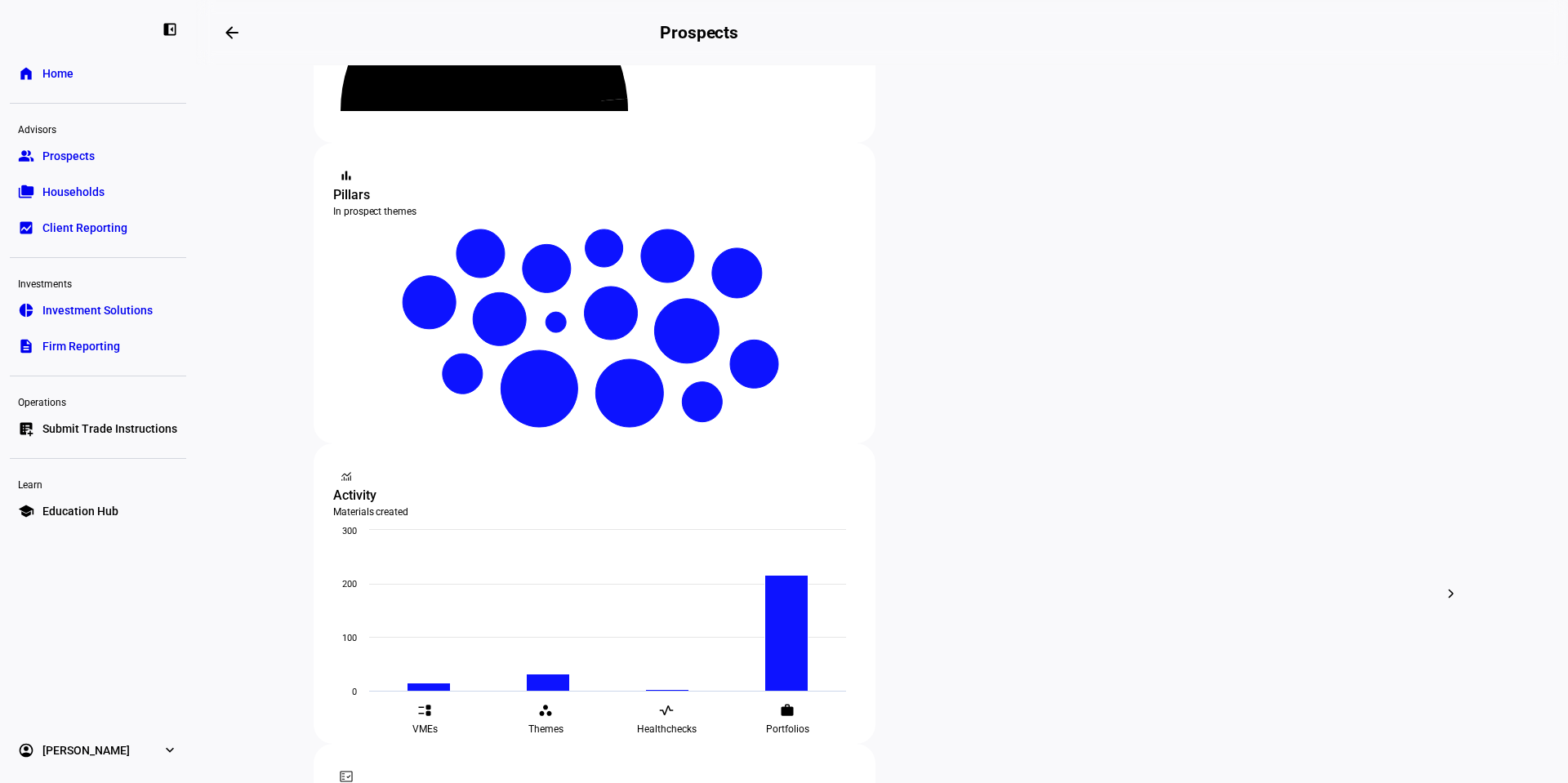
scroll to position [210, 0]
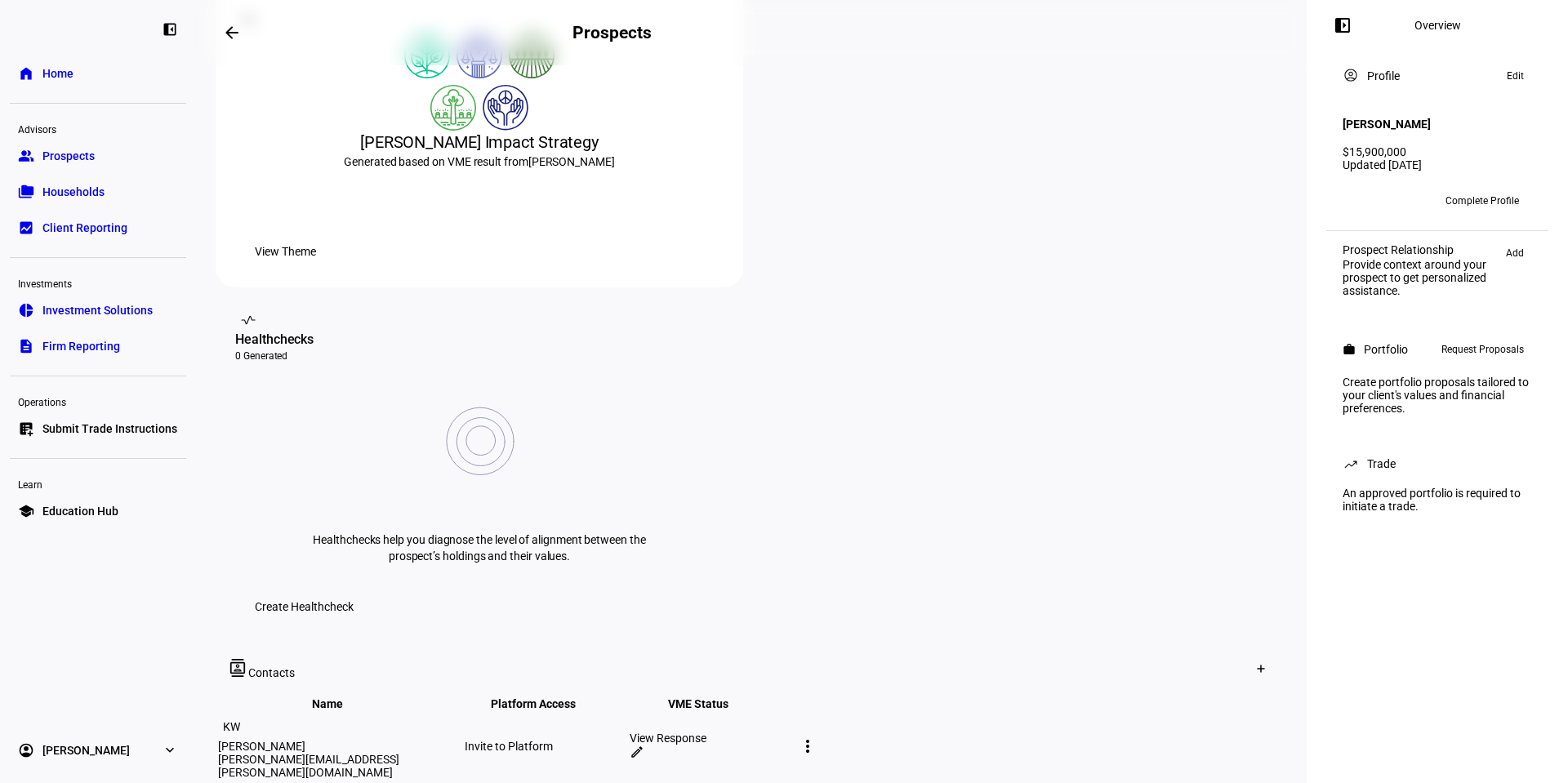
scroll to position [409, 0]
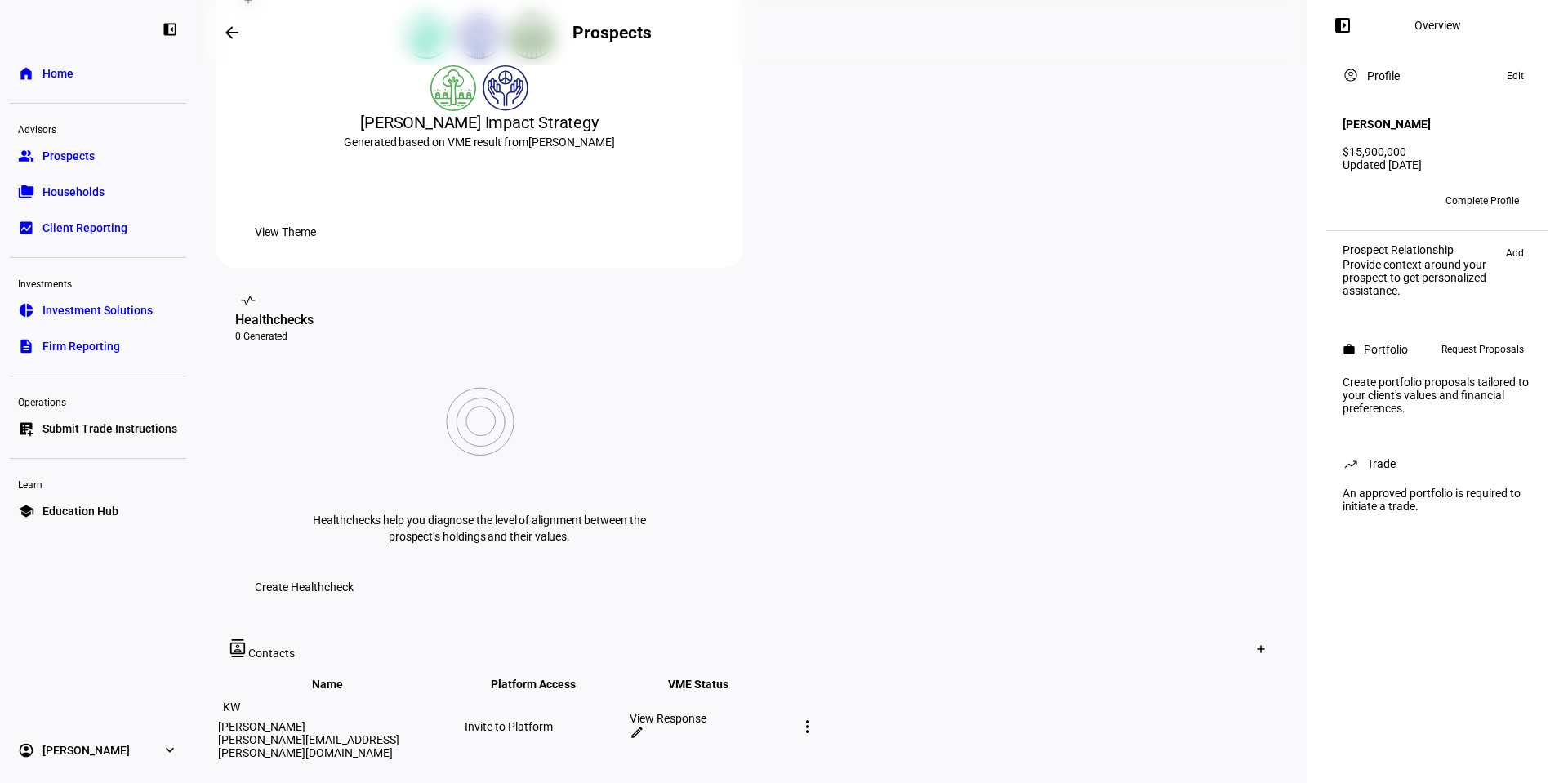
click at [791, 713] on div "View Response" at bounding box center [711, 719] width 161 height 13
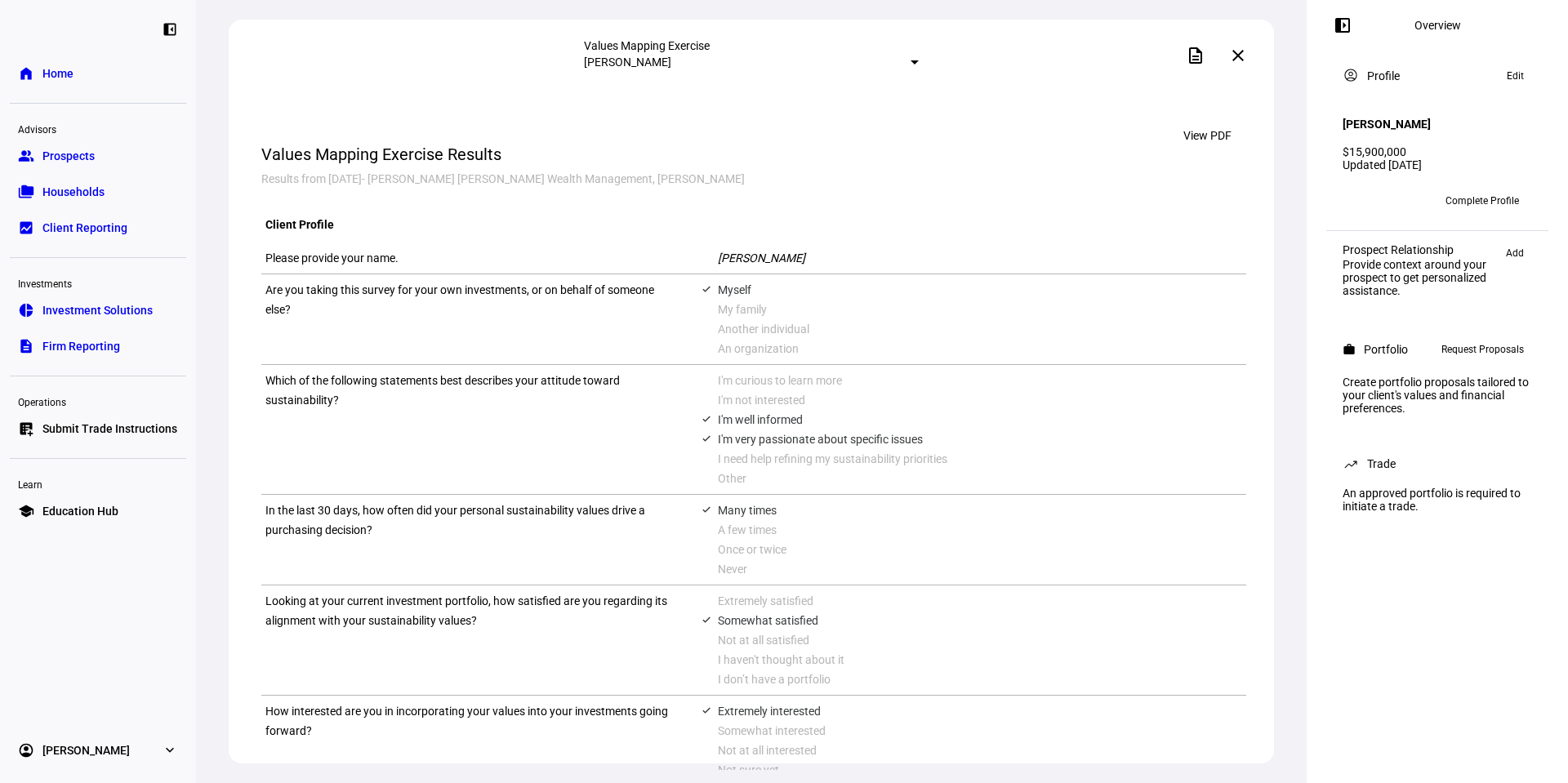
click at [98, 158] on link "group Prospects" at bounding box center [98, 156] width 177 height 33
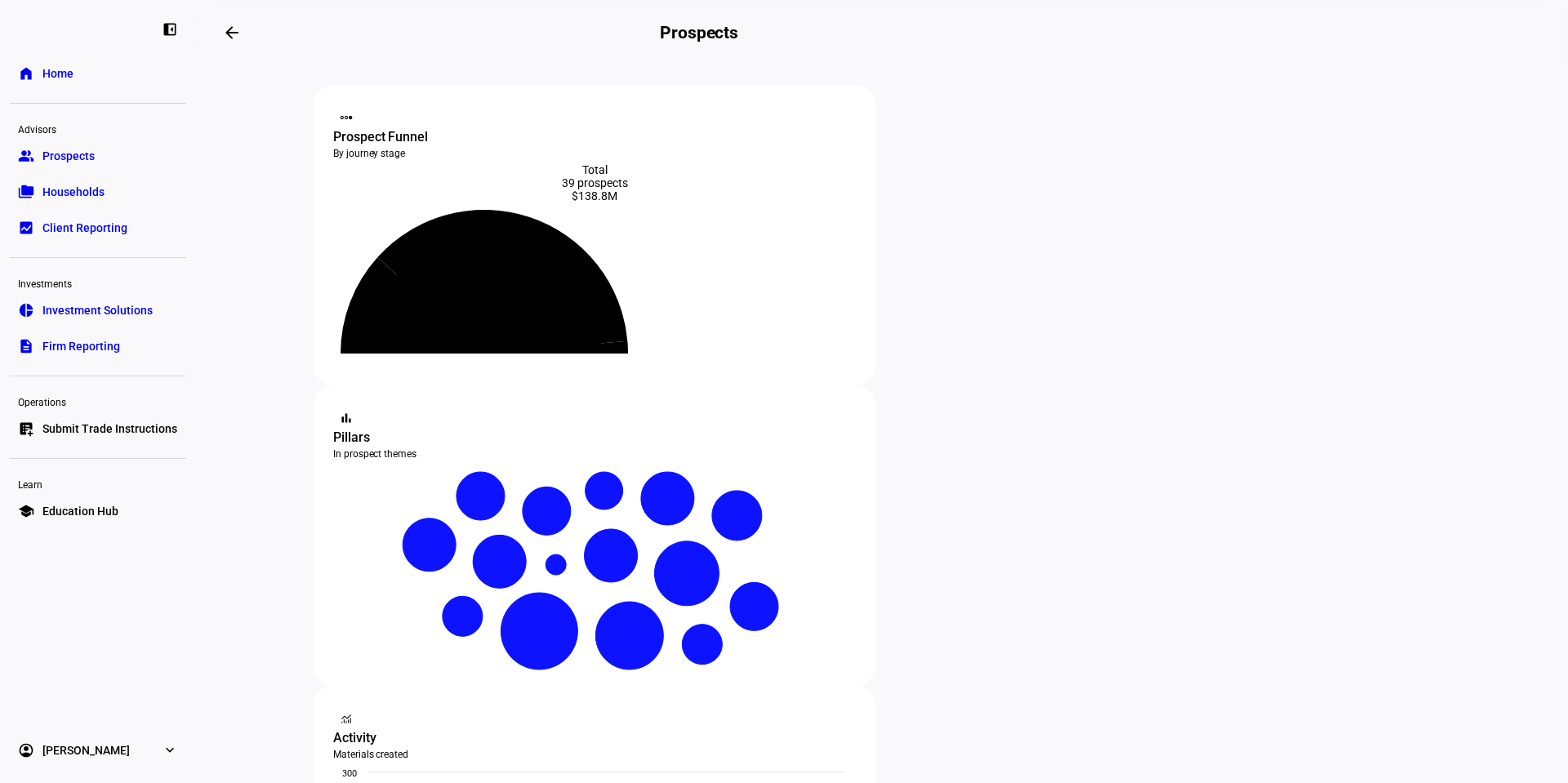
click at [142, 343] on link "description Firm Reporting" at bounding box center [98, 346] width 177 height 33
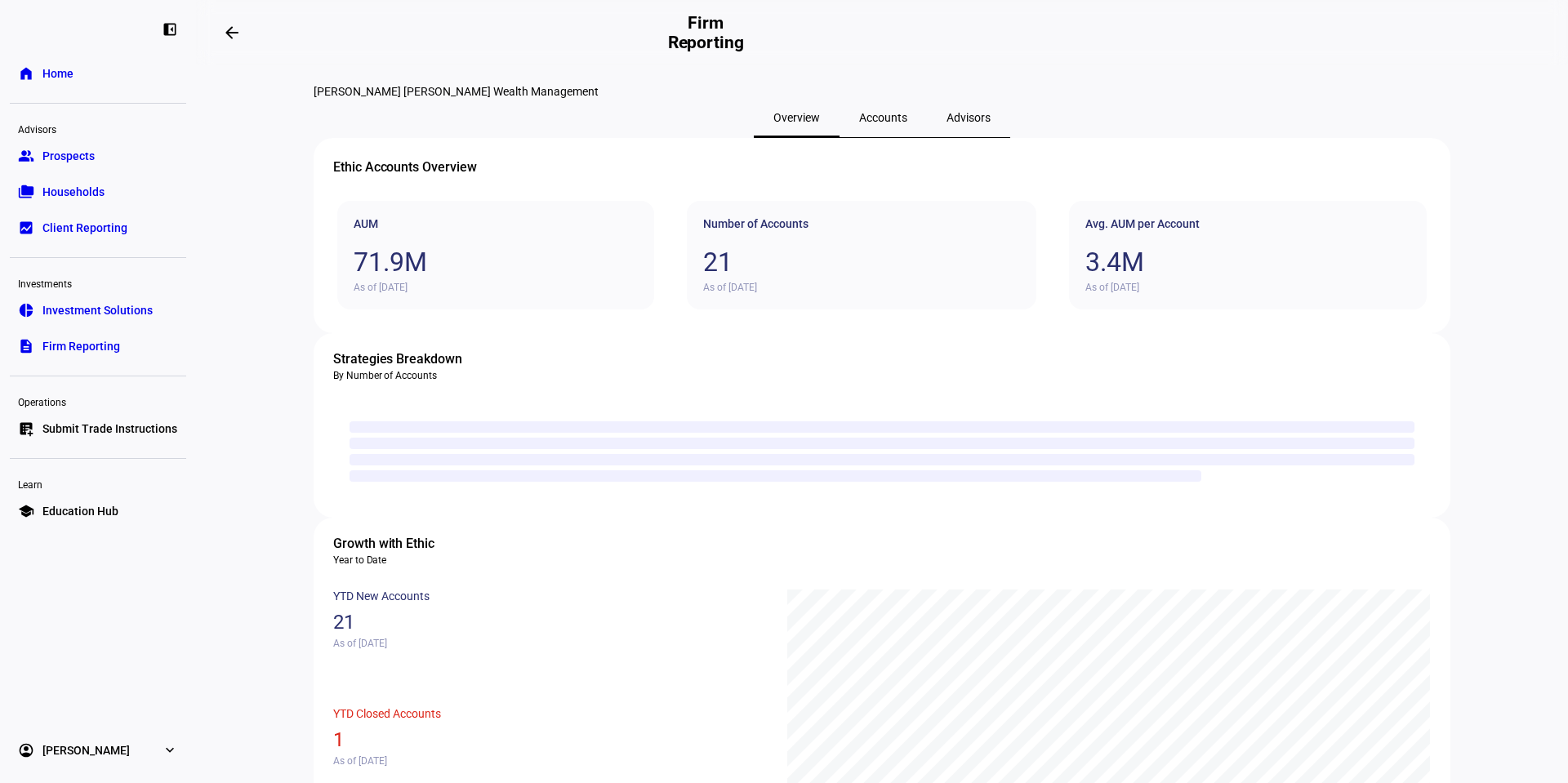
click at [866, 137] on span "Accounts" at bounding box center [883, 118] width 48 height 39
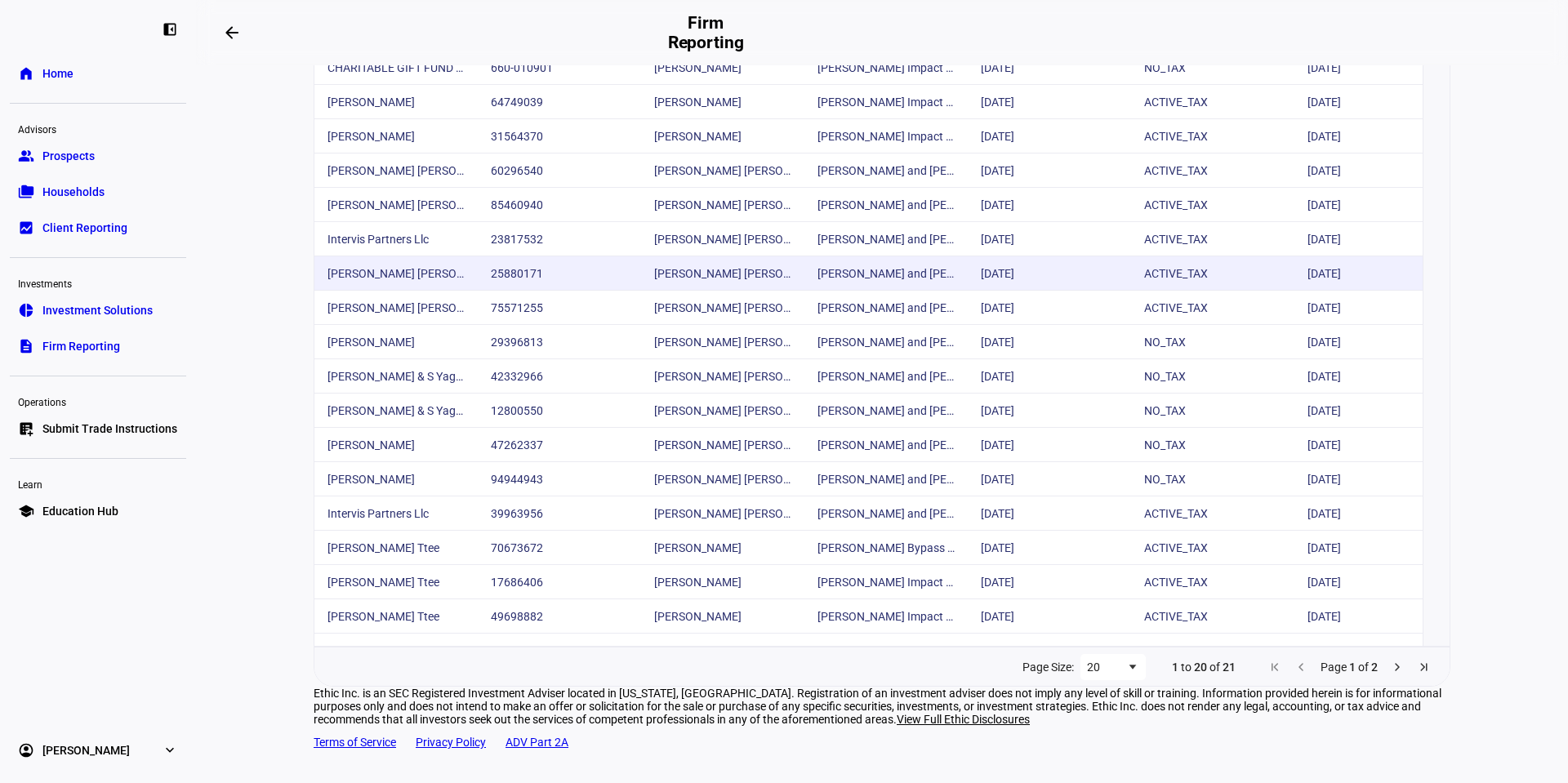
scroll to position [409, 0]
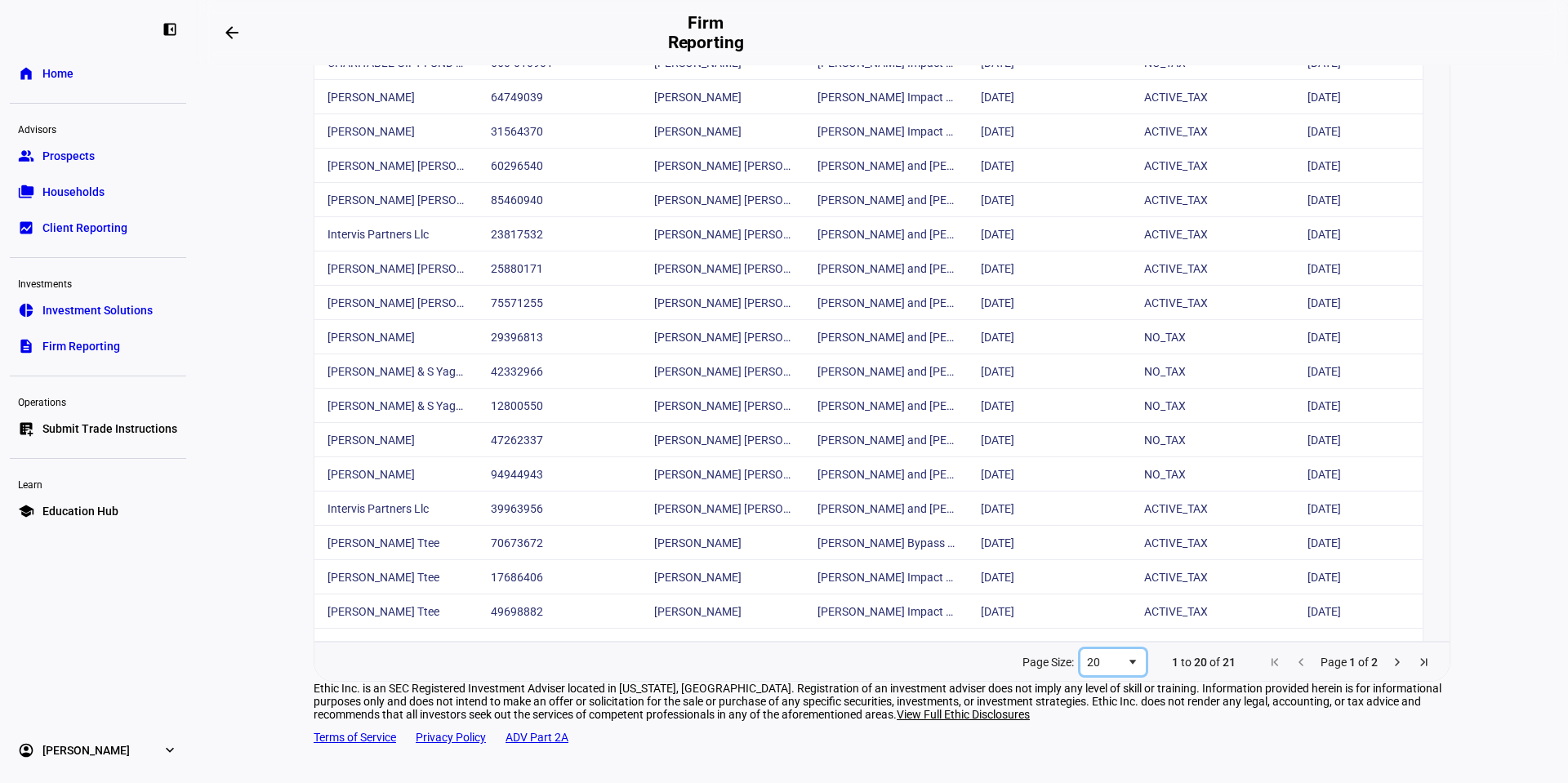
click at [1126, 669] on span "Page Size" at bounding box center [1132, 662] width 13 height 13
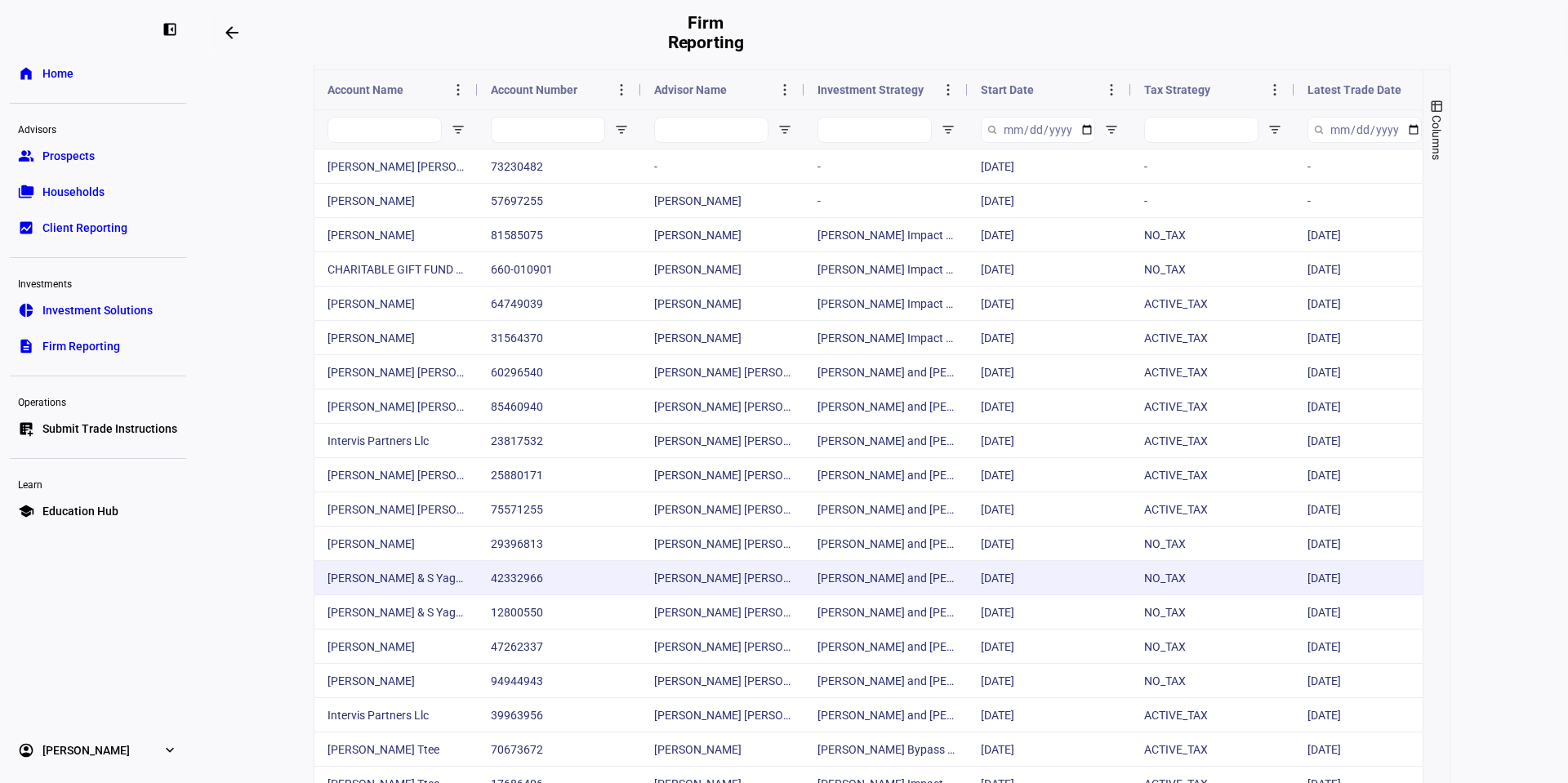
scroll to position [0, 0]
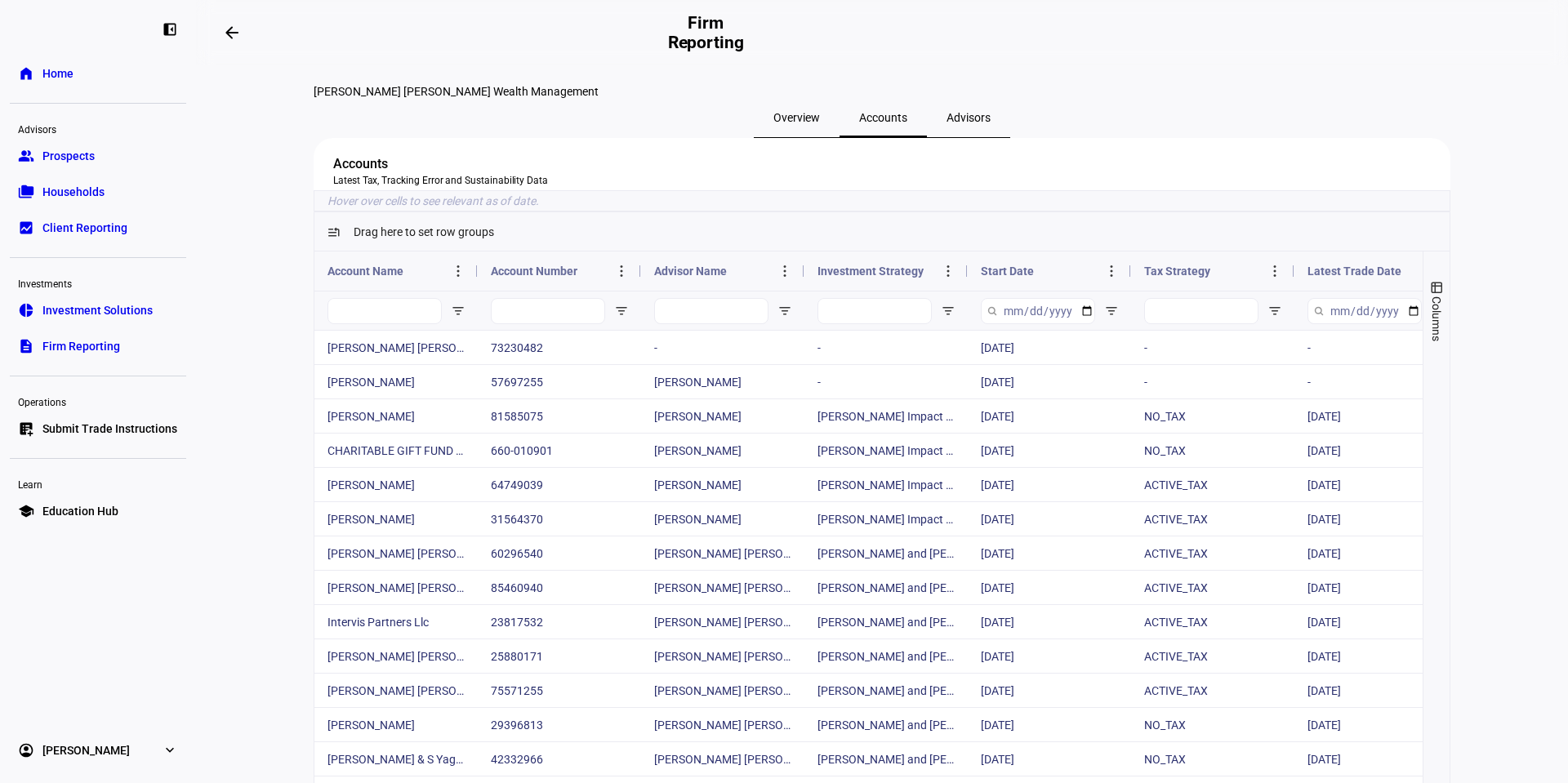
click at [75, 161] on span "Prospects" at bounding box center [68, 155] width 52 height 16
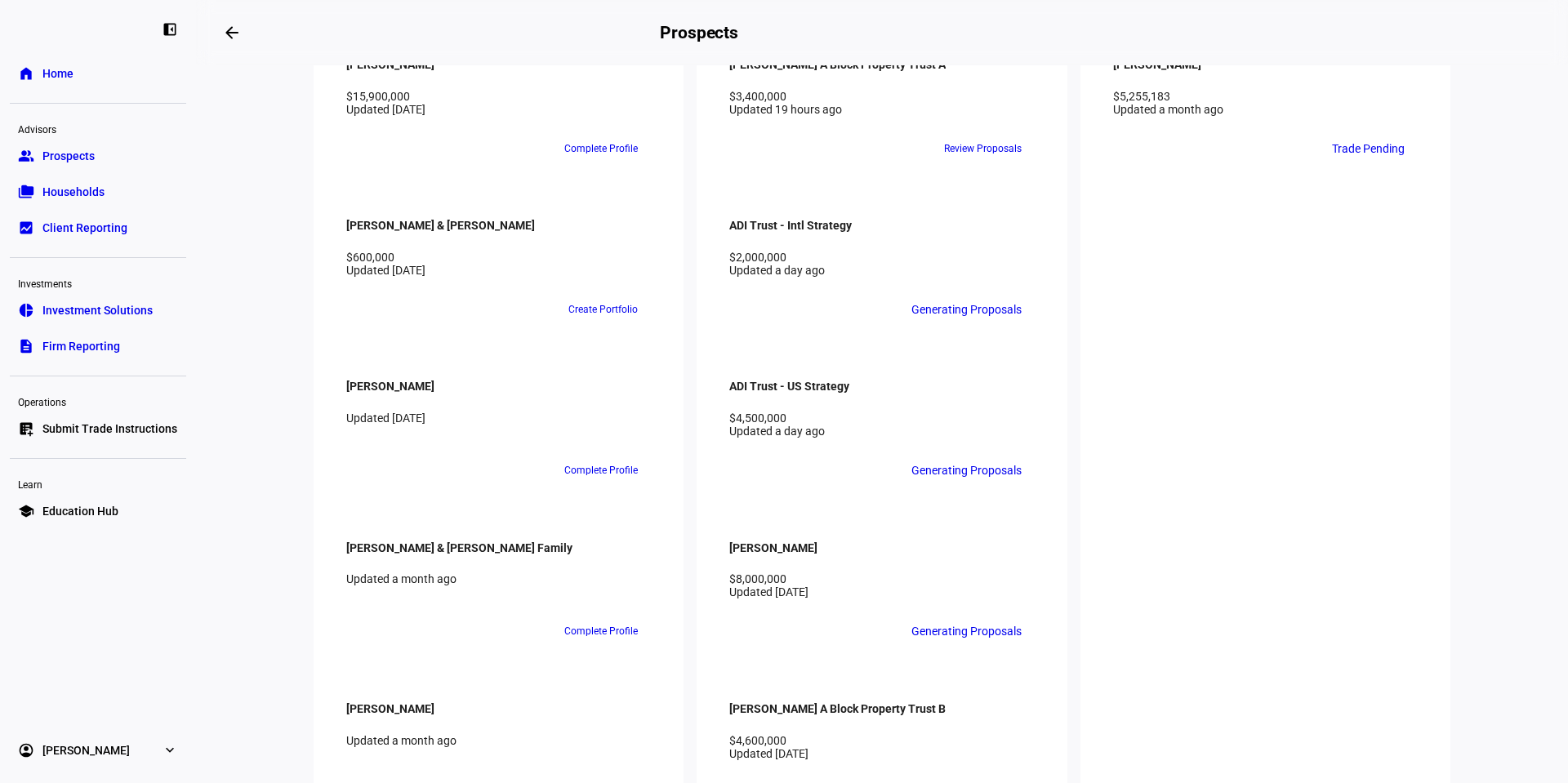
scroll to position [1797, 0]
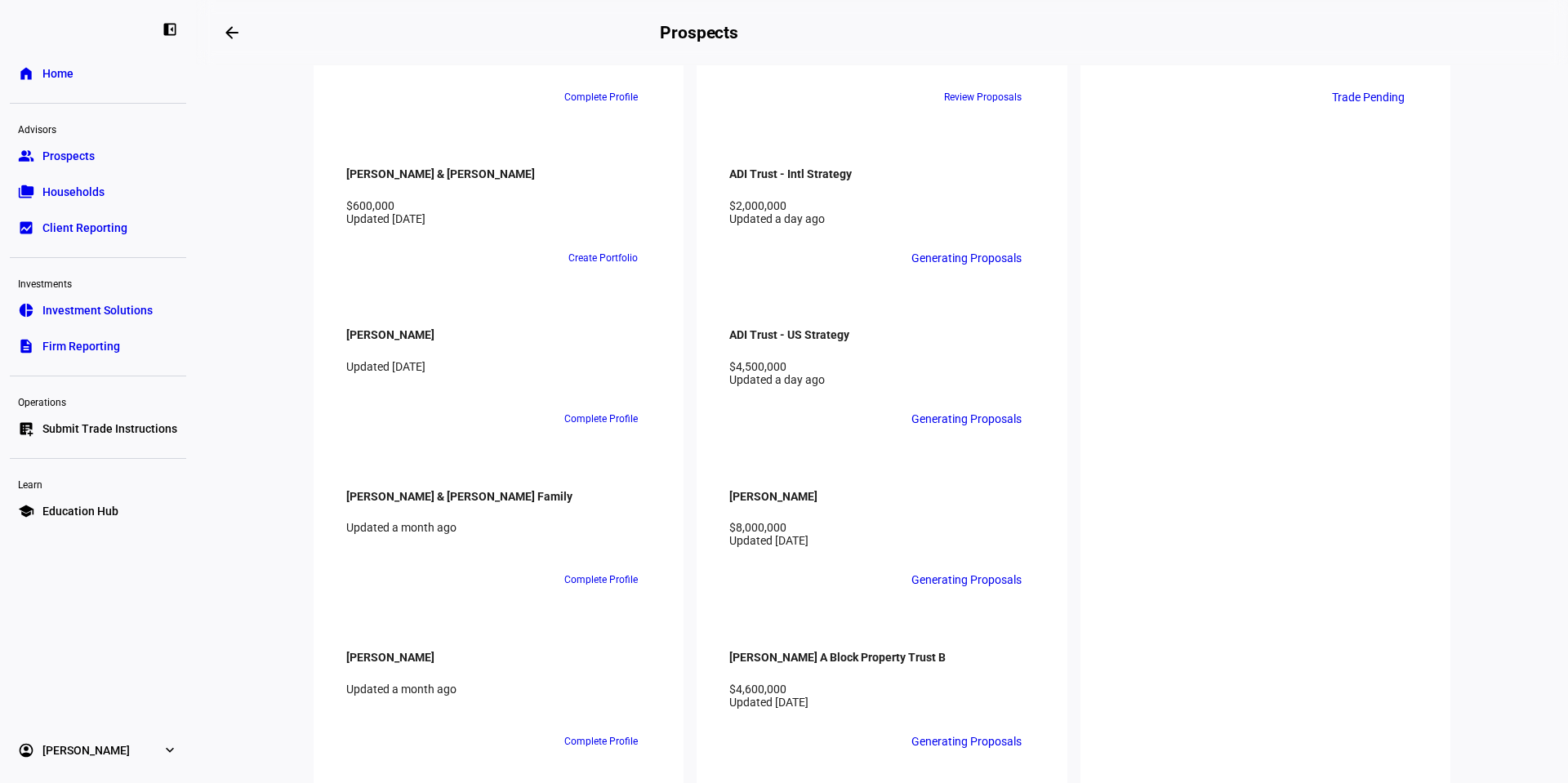
click at [119, 337] on link "description Firm Reporting" at bounding box center [98, 346] width 177 height 33
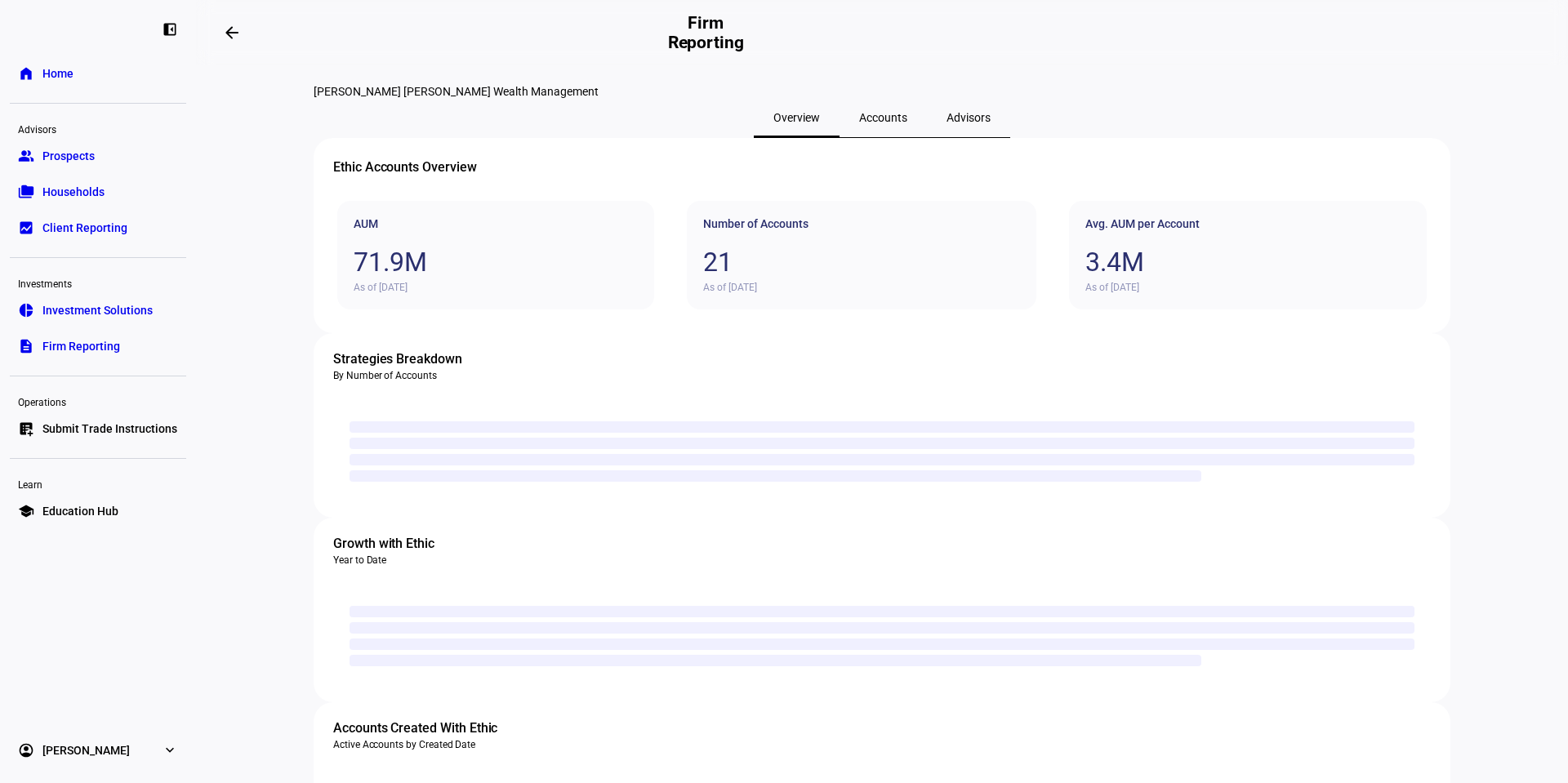
click at [947, 124] on span "Advisors" at bounding box center [968, 117] width 44 height 11
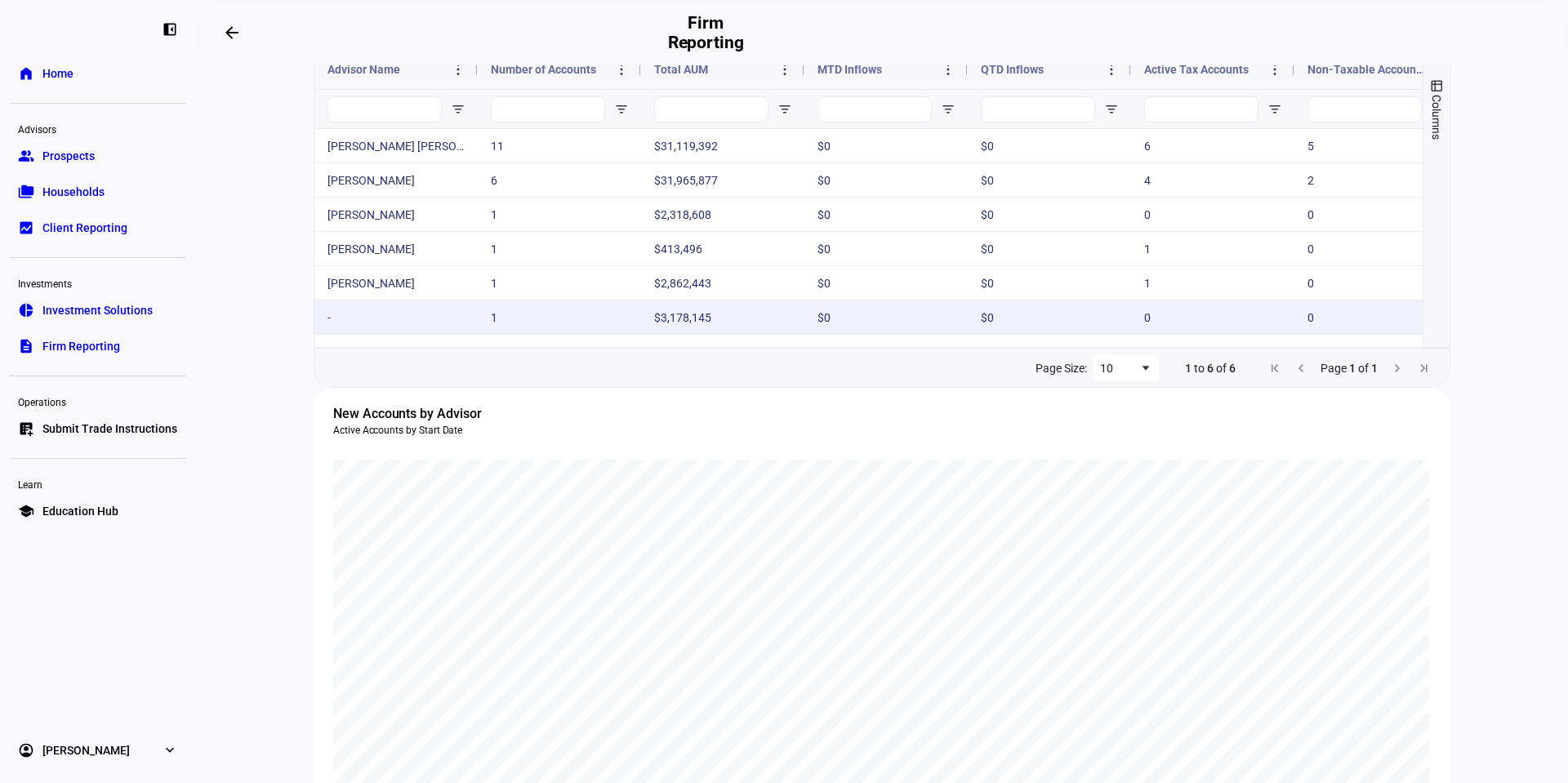
click at [378, 334] on div "-" at bounding box center [396, 317] width 163 height 33
click at [1112, 334] on div "$0" at bounding box center [1049, 317] width 163 height 33
click at [429, 334] on div "-" at bounding box center [396, 317] width 163 height 33
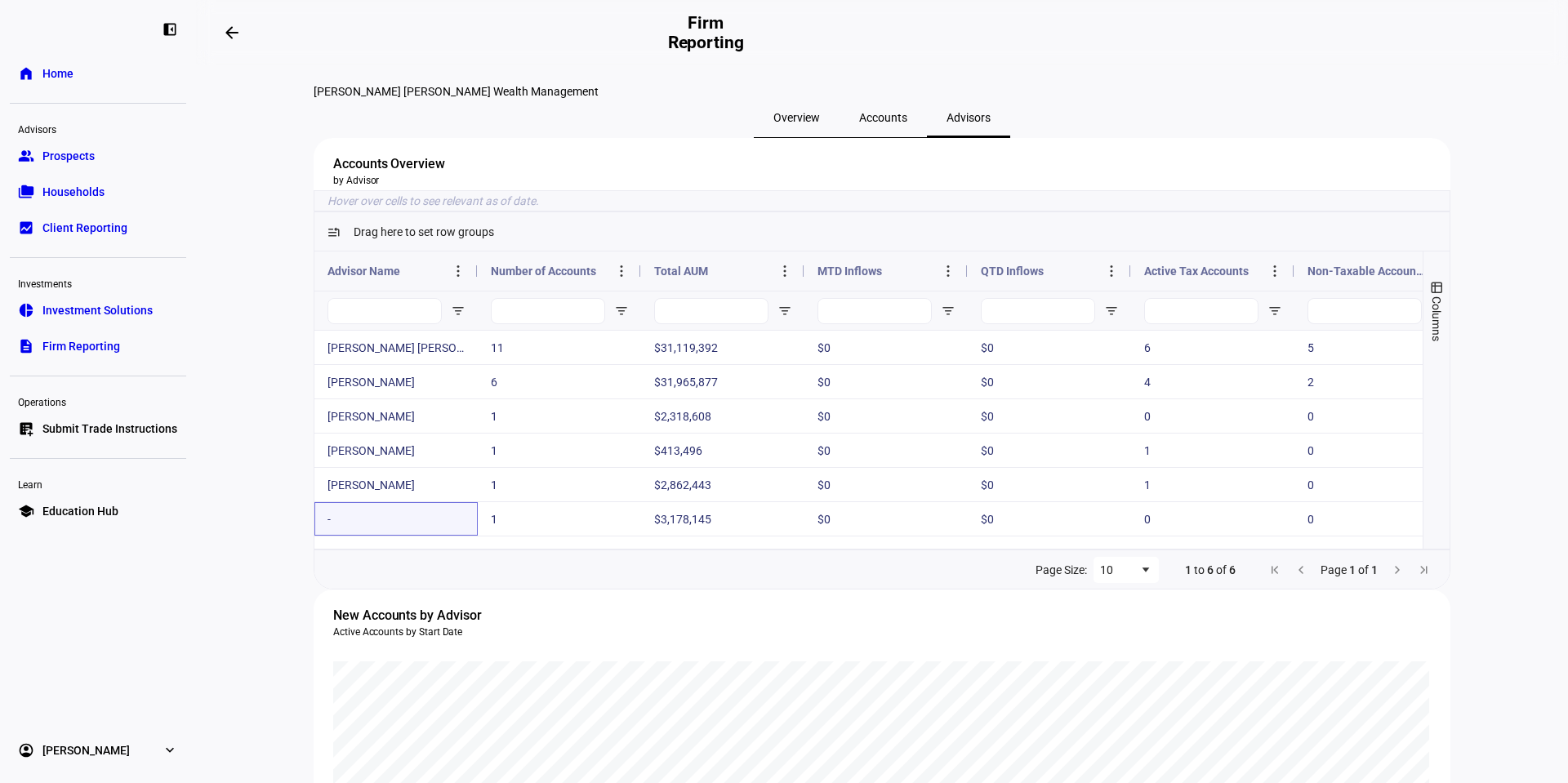
click at [900, 124] on span "Accounts" at bounding box center [883, 117] width 48 height 11
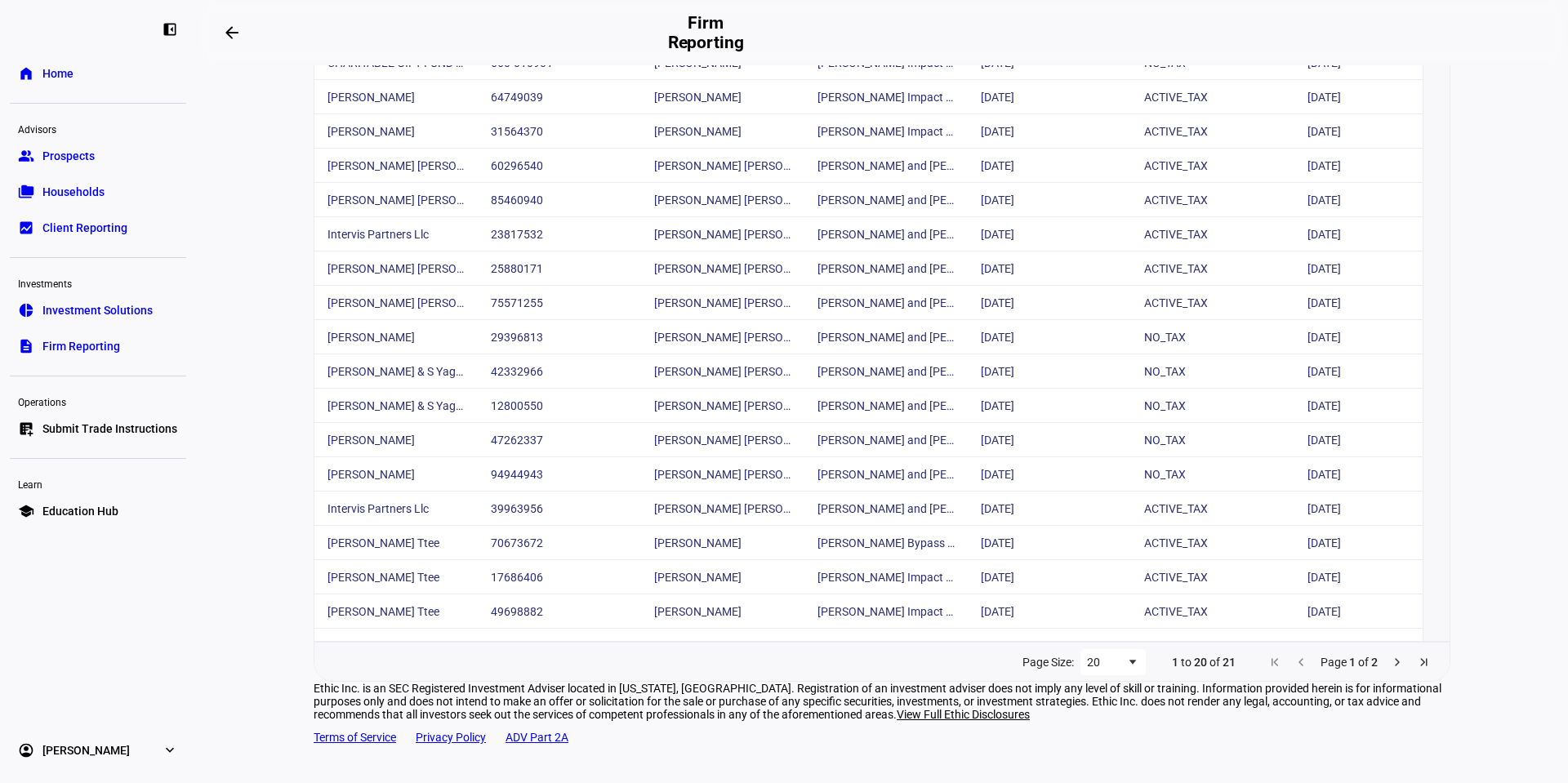
click at [1398, 656] on span "Page 1 of 2" at bounding box center [1349, 662] width 175 height 13
click at [1390, 656] on span "Next Page" at bounding box center [1396, 662] width 13 height 13
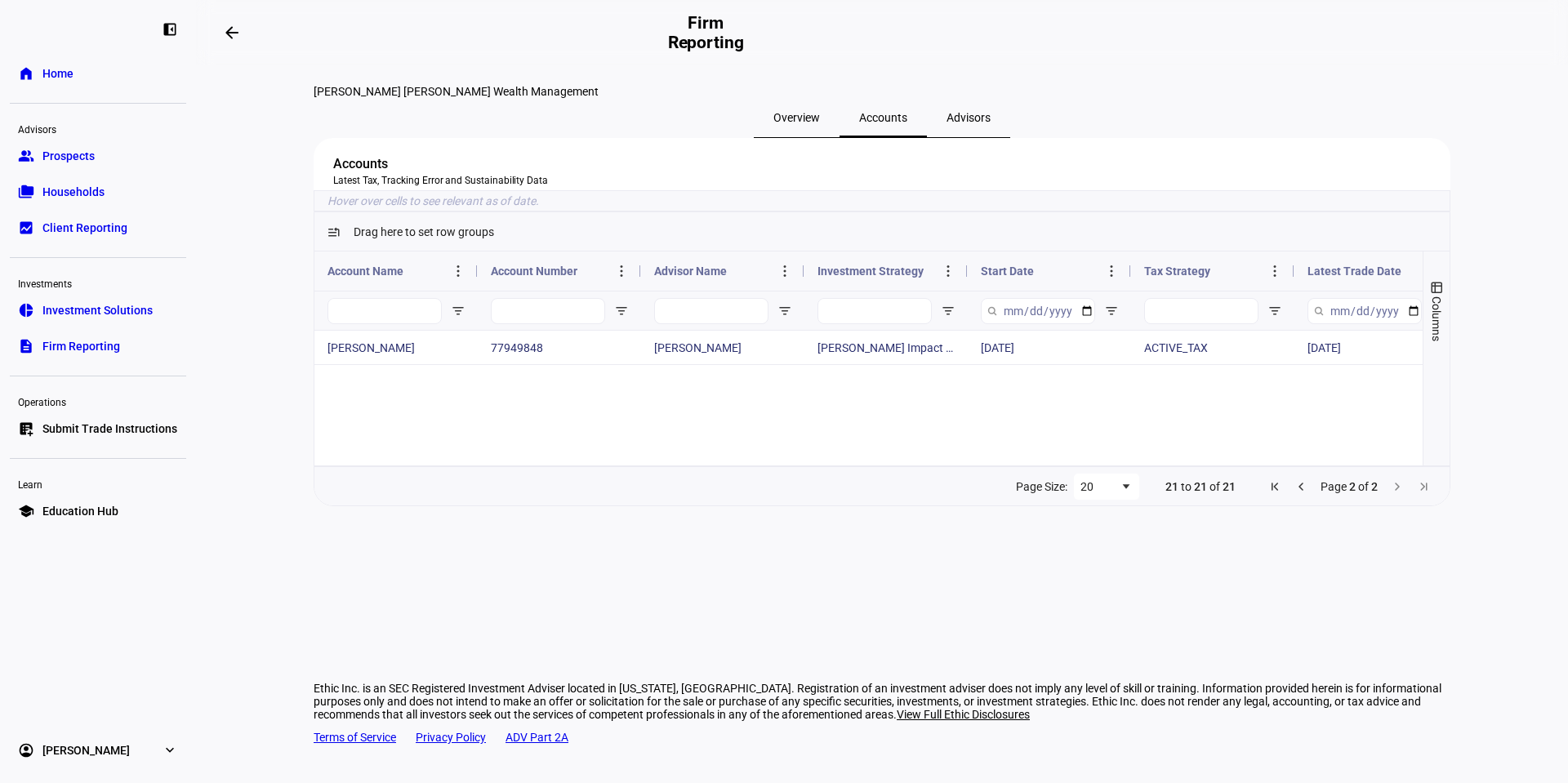
click at [1301, 506] on div "Page Size: 20 21 to 21 of 21 Page 2 of 2" at bounding box center [881, 486] width 1135 height 39
click at [1305, 494] on span "Previous Page" at bounding box center [1300, 486] width 13 height 13
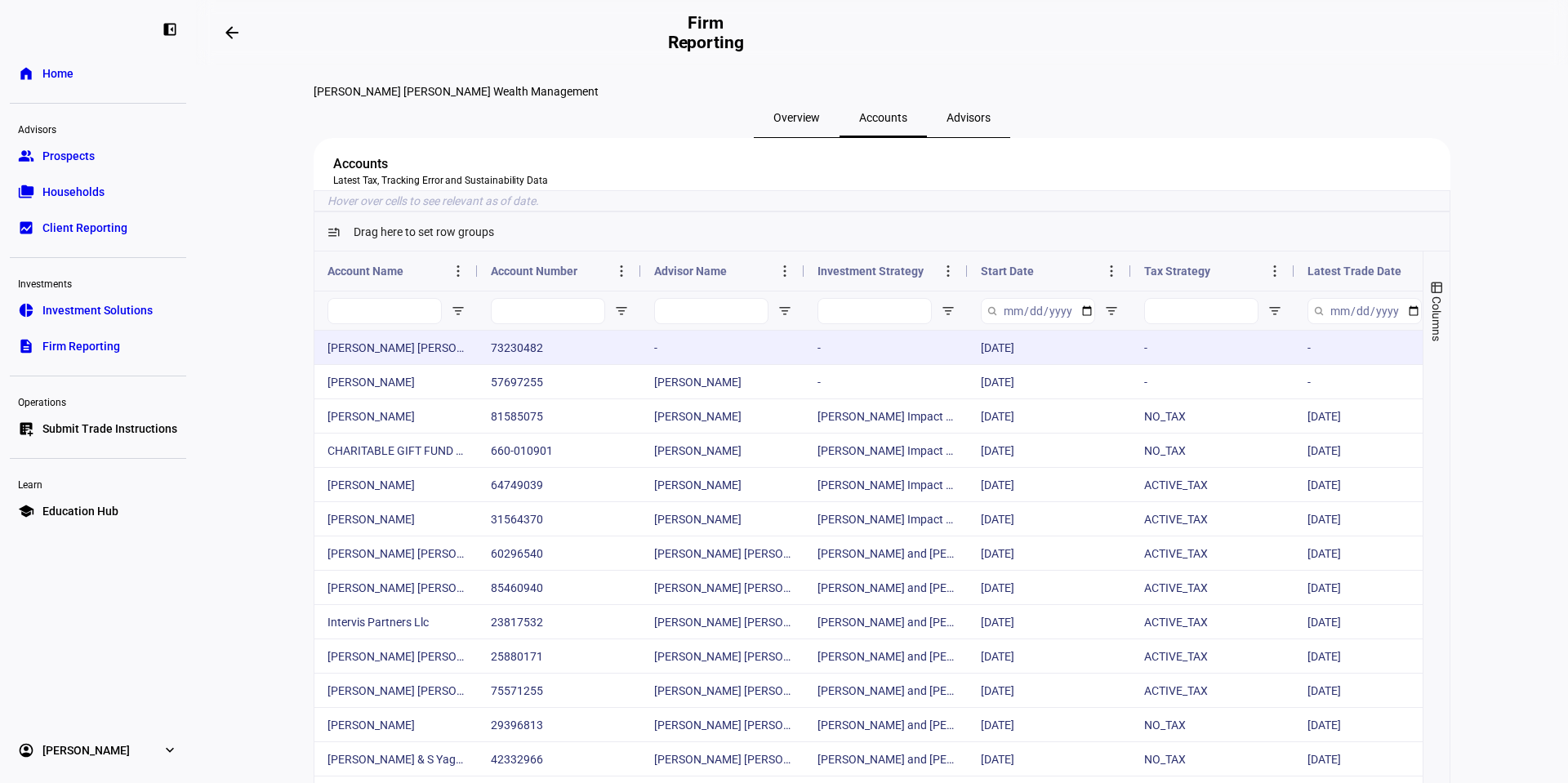
click at [422, 364] on div "[PERSON_NAME] [PERSON_NAME]" at bounding box center [396, 347] width 163 height 33
click at [421, 364] on div "[PERSON_NAME] [PERSON_NAME]" at bounding box center [396, 347] width 163 height 33
click at [509, 364] on div "73230482" at bounding box center [560, 347] width 163 height 33
click at [674, 364] on div "-" at bounding box center [723, 347] width 163 height 33
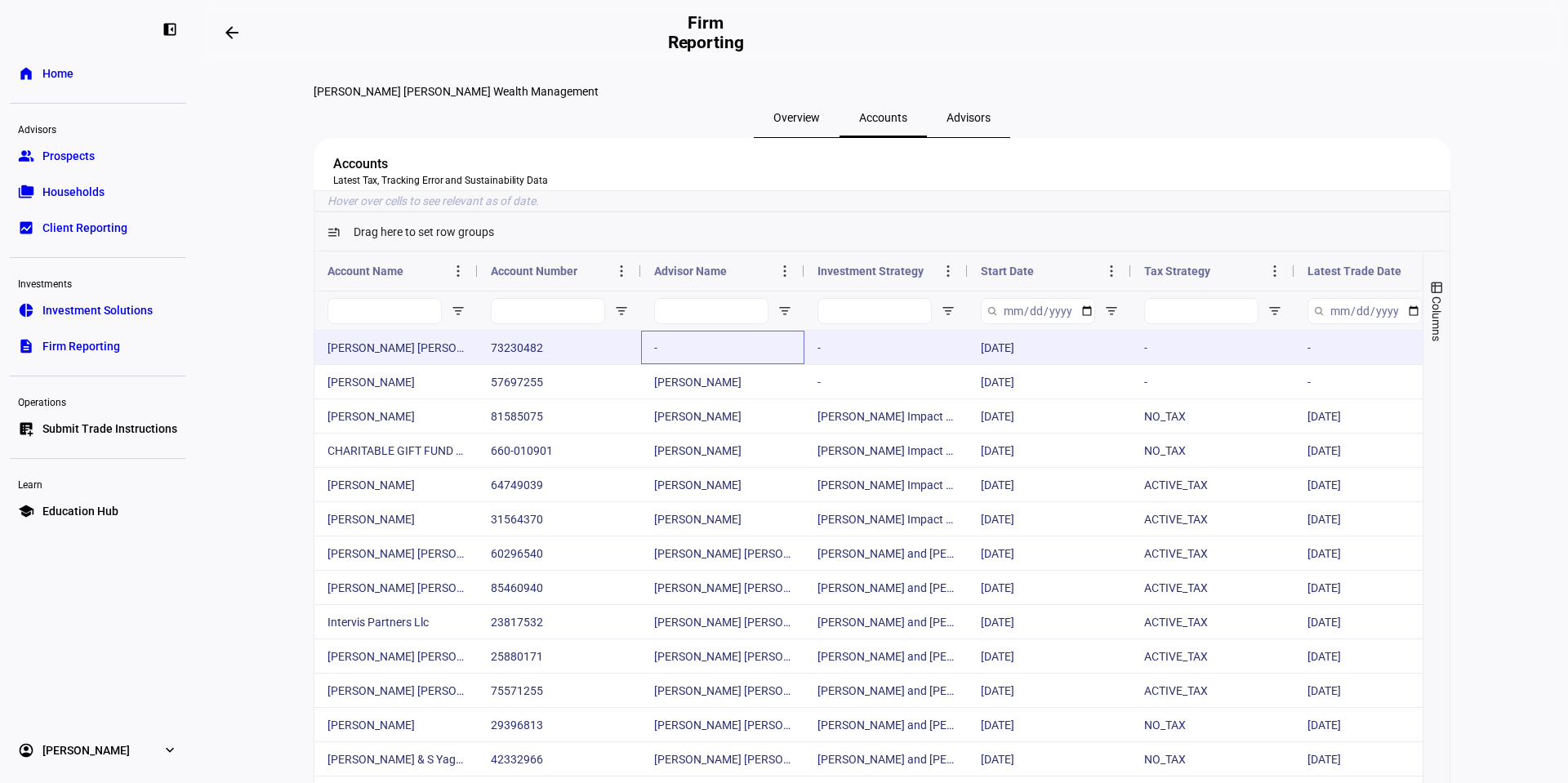
click at [673, 364] on div "-" at bounding box center [723, 347] width 163 height 33
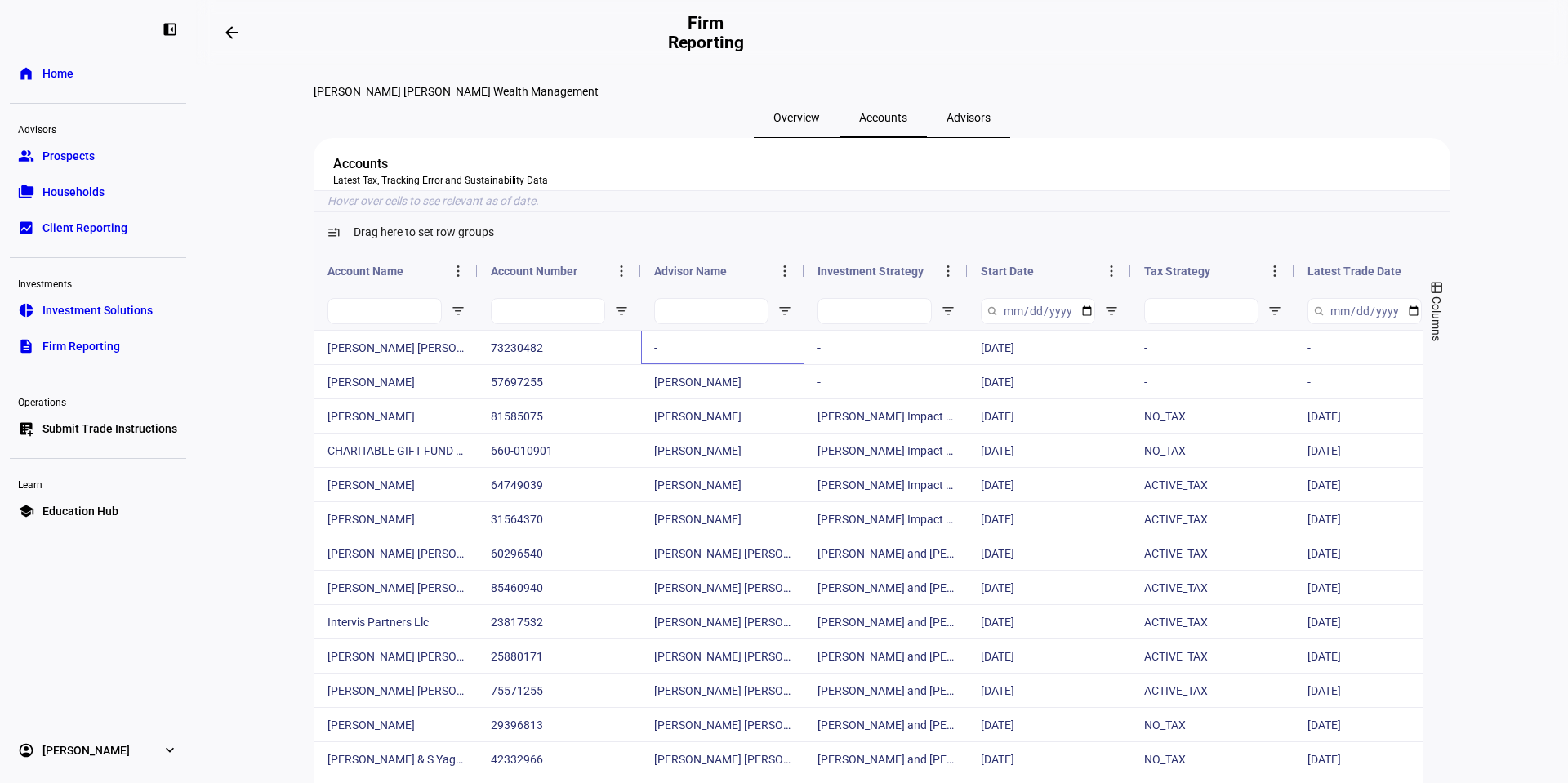
click at [963, 124] on span "Advisors" at bounding box center [968, 117] width 44 height 11
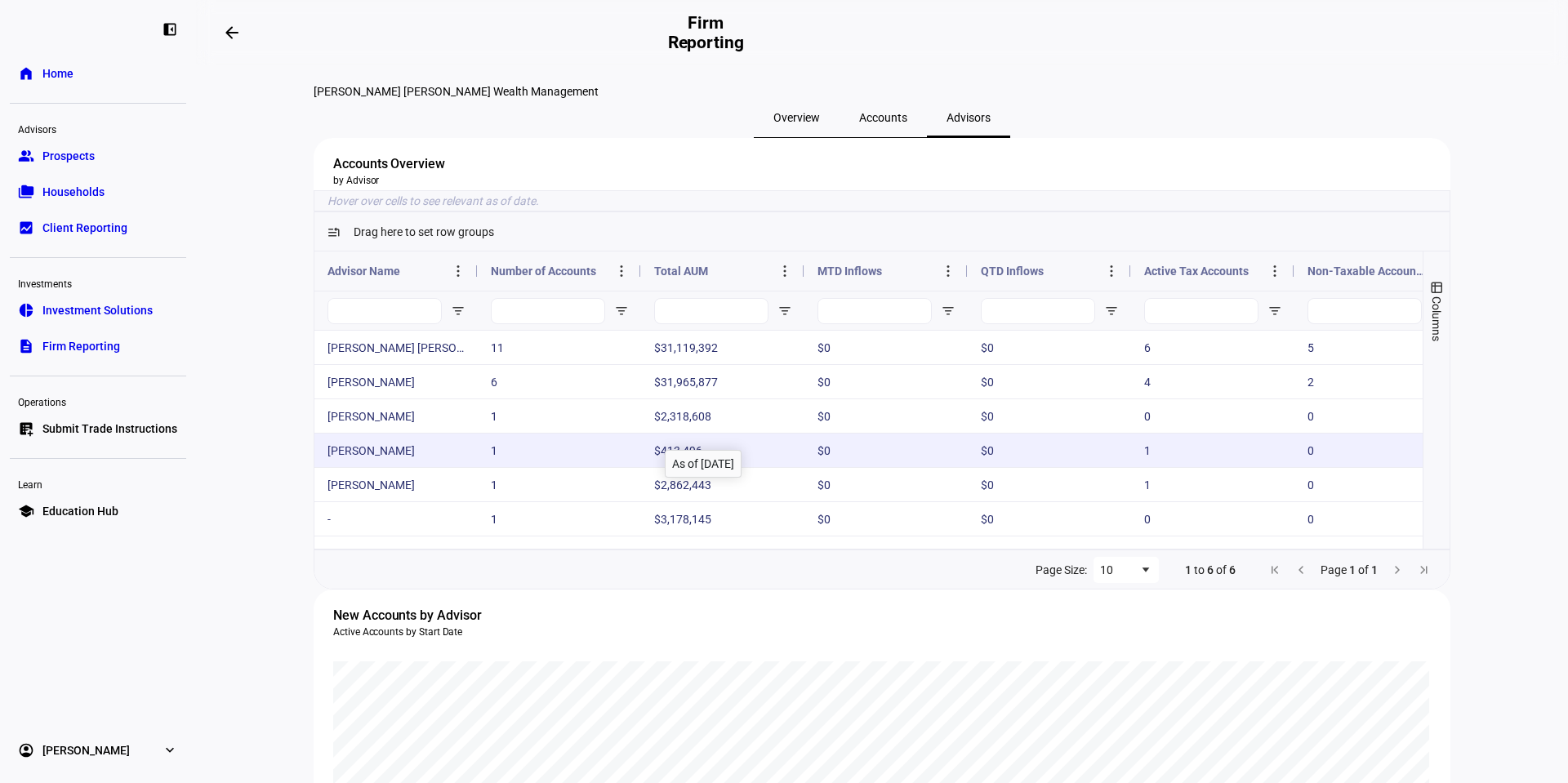
scroll to position [82, 0]
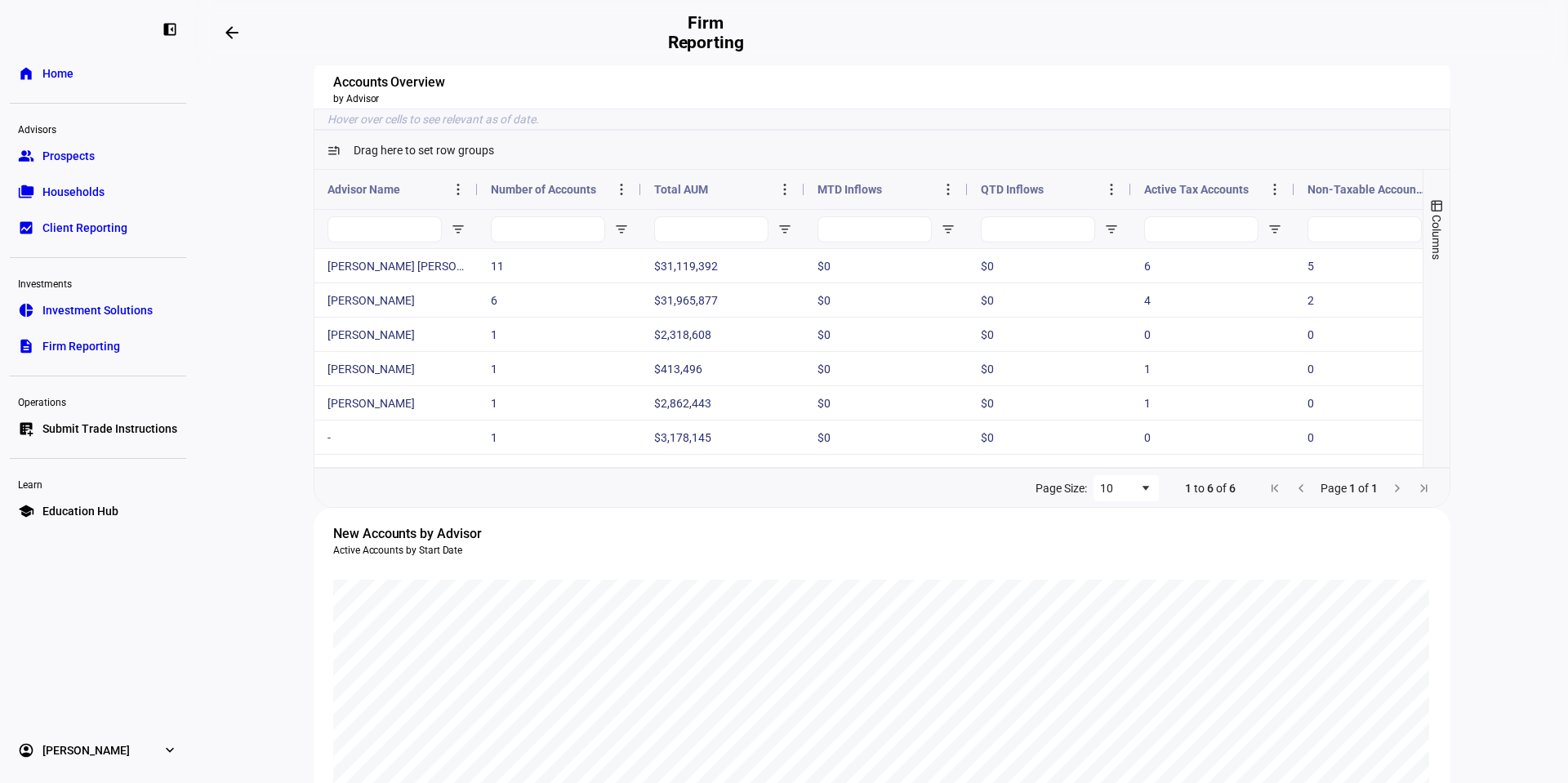
click at [122, 167] on link "group Prospects" at bounding box center [98, 156] width 177 height 33
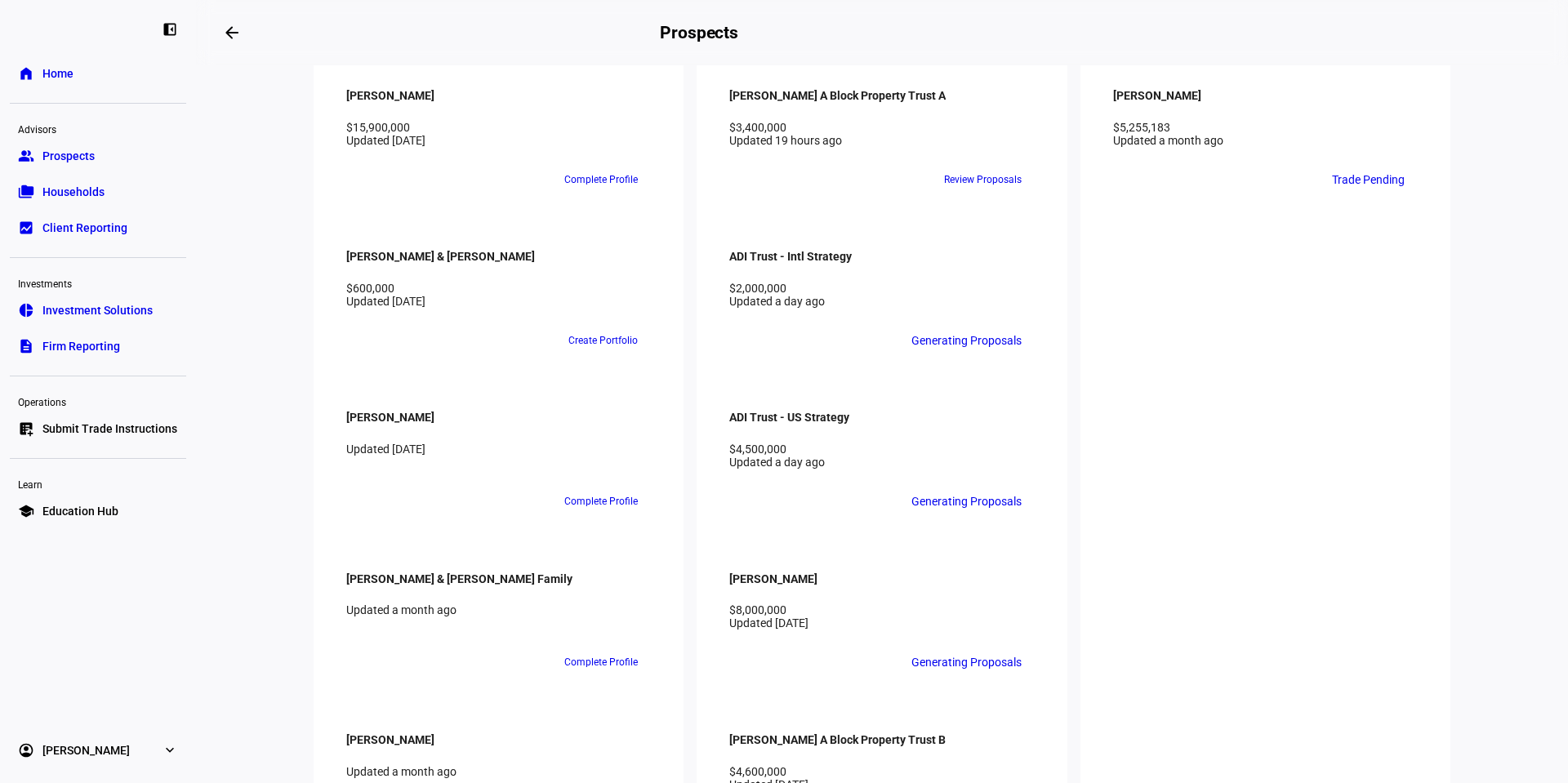
scroll to position [1715, 0]
